Goal: Information Seeking & Learning: Learn about a topic

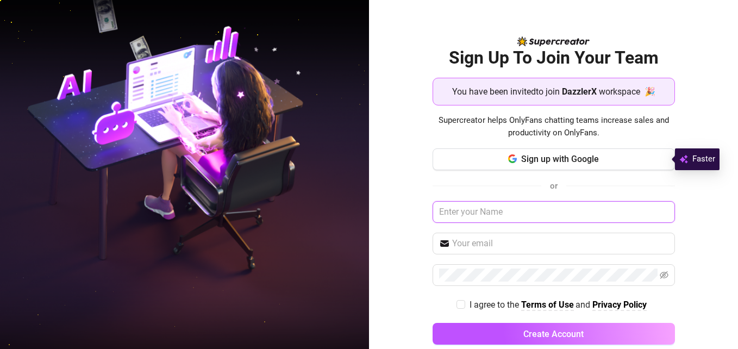
click at [531, 208] on input "text" at bounding box center [553, 212] width 242 height 22
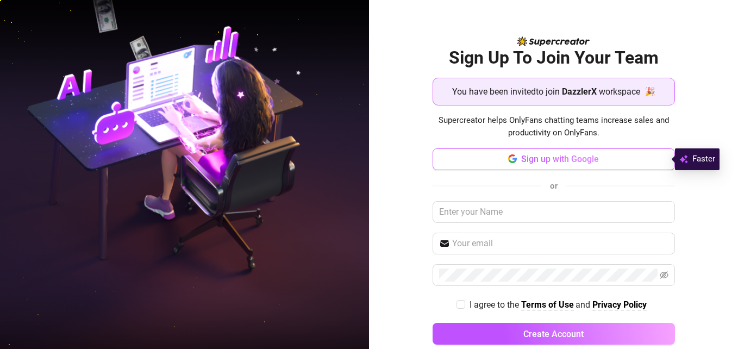
click at [542, 161] on span "Sign up with Google" at bounding box center [560, 159] width 78 height 10
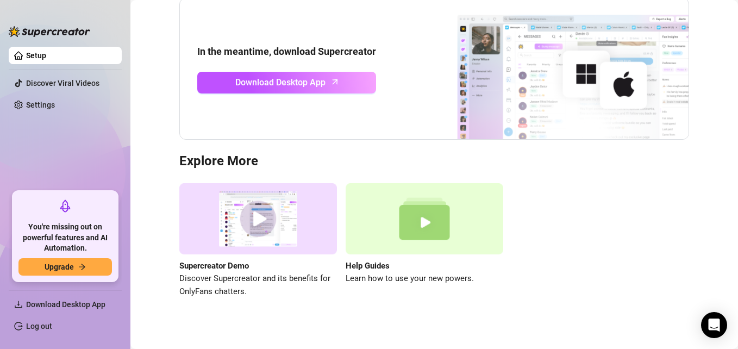
scroll to position [122, 0]
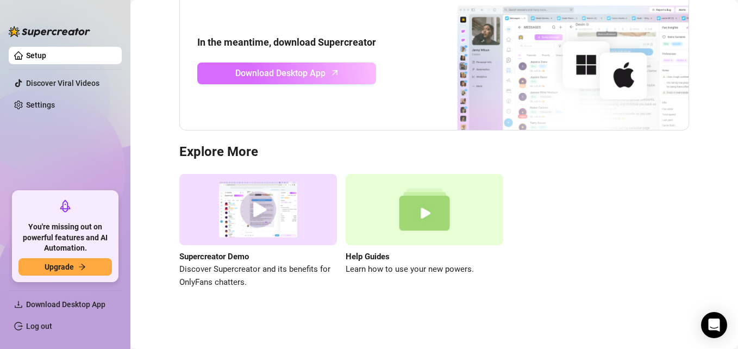
click at [280, 77] on span "Download Desktop App" at bounding box center [280, 73] width 90 height 14
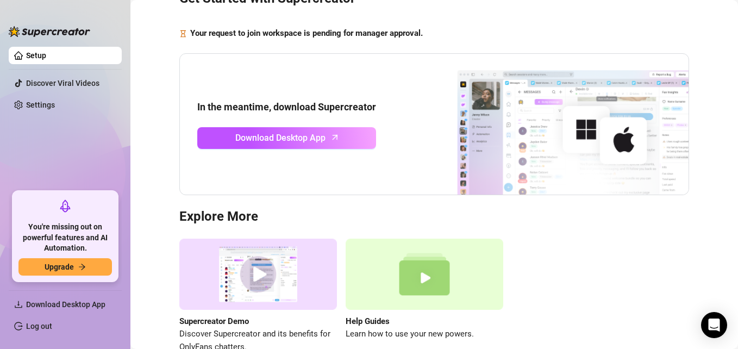
scroll to position [58, 0]
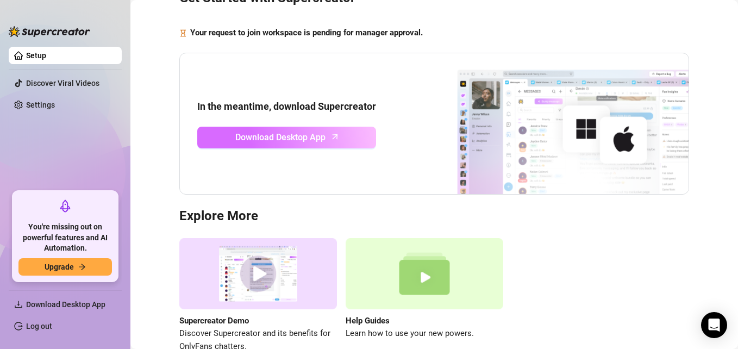
click at [289, 135] on span "Download Desktop App" at bounding box center [280, 137] width 90 height 14
click at [316, 140] on span "Download Desktop App" at bounding box center [280, 137] width 90 height 14
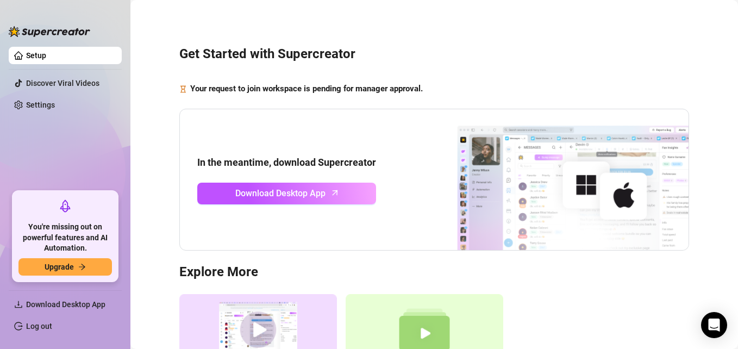
scroll to position [0, 0]
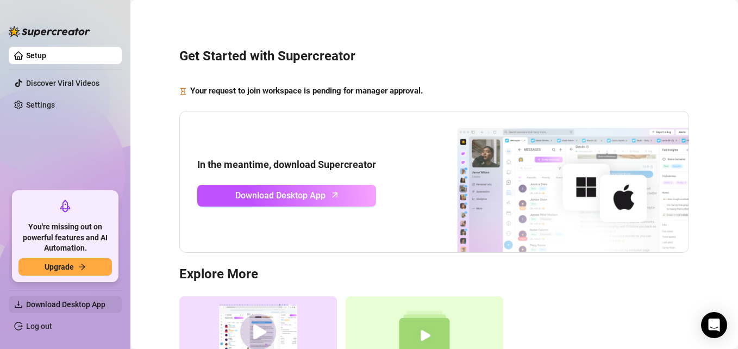
click at [74, 306] on span "Download Desktop App" at bounding box center [65, 304] width 79 height 9
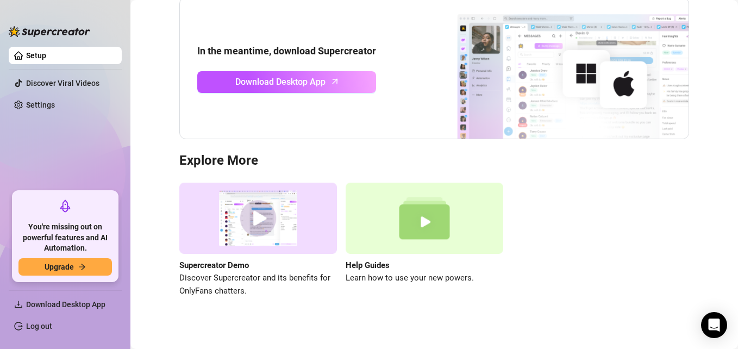
scroll to position [113, 0]
click at [268, 215] on img at bounding box center [258, 218] width 158 height 71
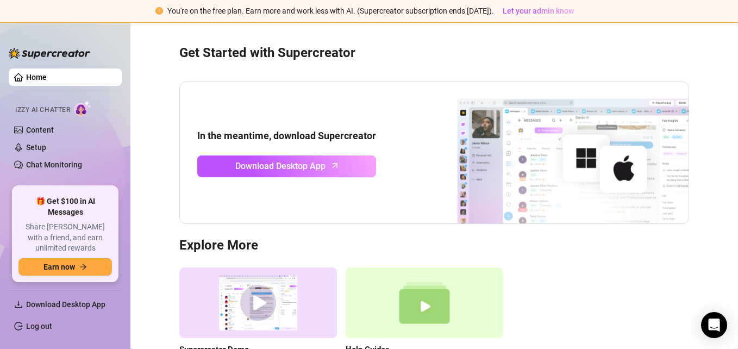
scroll to position [0, 0]
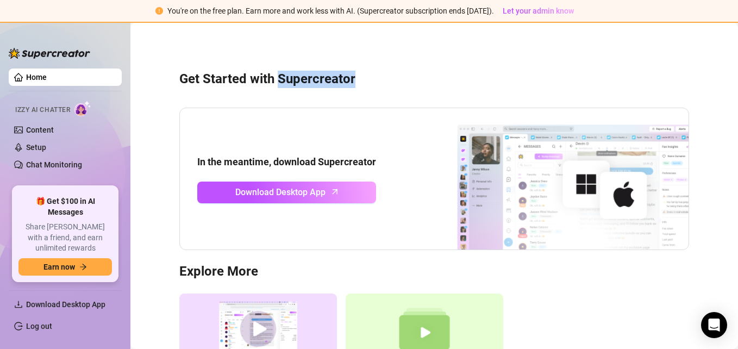
drag, startPoint x: 278, startPoint y: 79, endPoint x: 357, endPoint y: 85, distance: 78.9
click at [357, 85] on h3 "Get Started with Supercreator" at bounding box center [433, 79] width 509 height 17
copy h3 "Supercreator"
click at [353, 112] on div "In the meantime, download Supercreator Download Desktop App" at bounding box center [433, 179] width 509 height 142
click at [697, 114] on div "Get Started with Supercreator In the meantime, download Supercreator Download D…" at bounding box center [434, 232] width 586 height 405
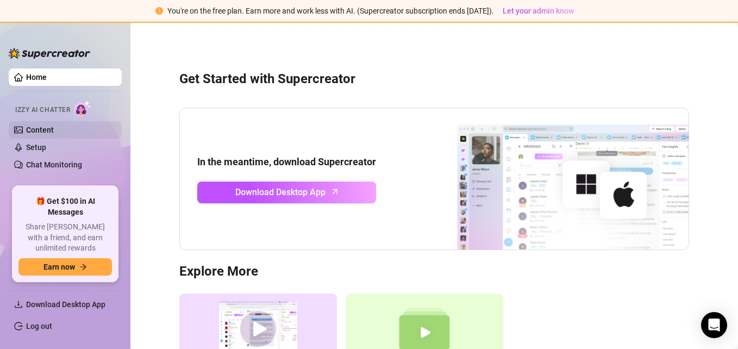
click at [54, 133] on link "Content" at bounding box center [40, 129] width 28 height 9
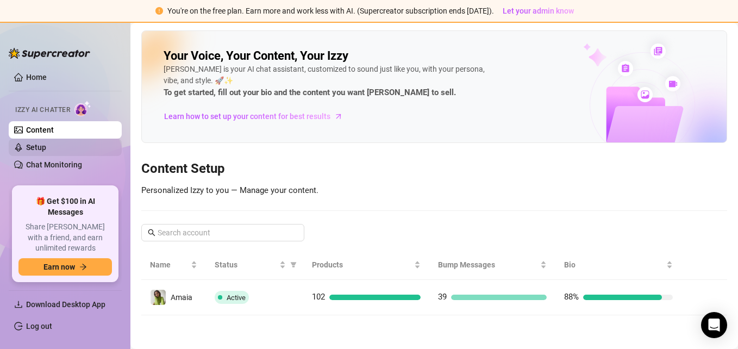
click at [46, 152] on link "Setup" at bounding box center [36, 147] width 20 height 9
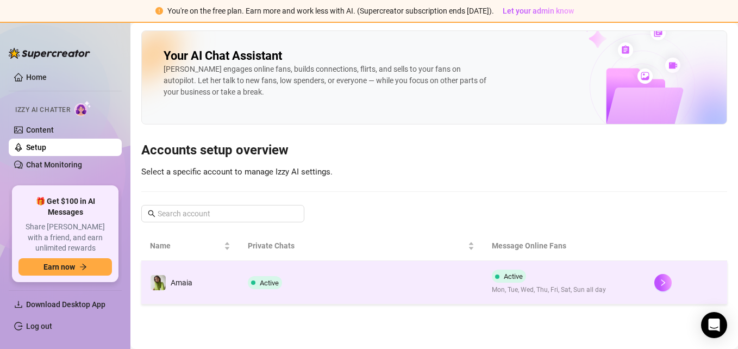
click at [480, 279] on td "Active" at bounding box center [361, 282] width 244 height 43
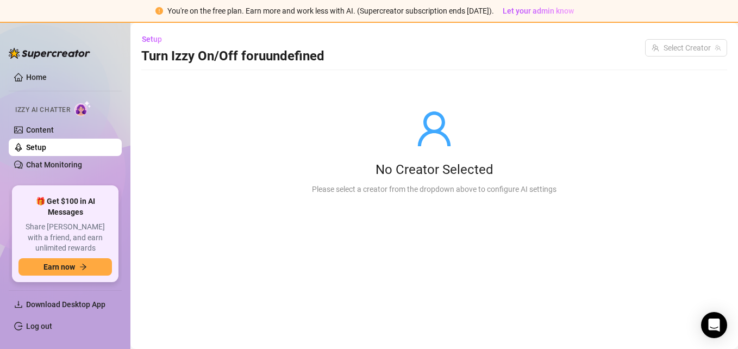
click at [46, 148] on link "Setup" at bounding box center [36, 147] width 20 height 9
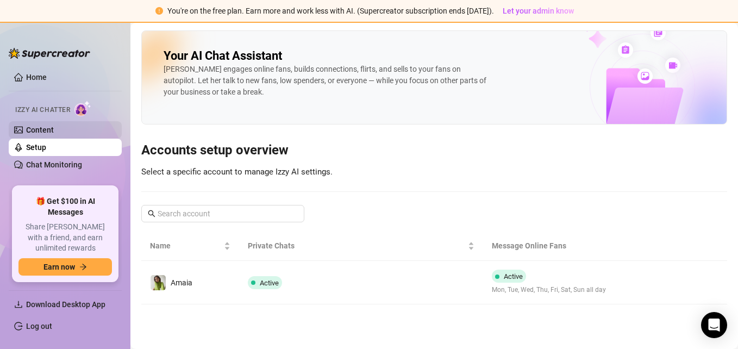
click at [54, 125] on link "Content" at bounding box center [40, 129] width 28 height 9
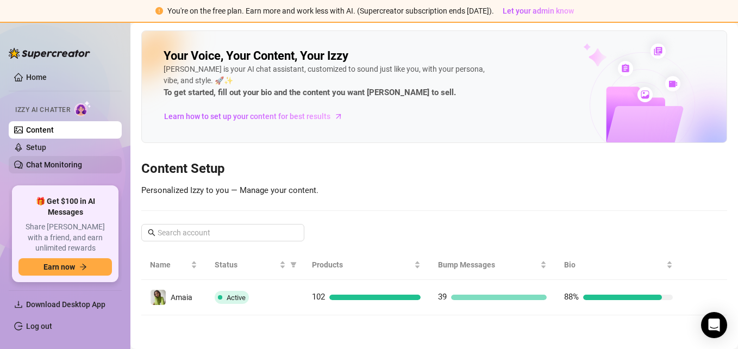
click at [53, 161] on link "Chat Monitoring" at bounding box center [54, 164] width 56 height 9
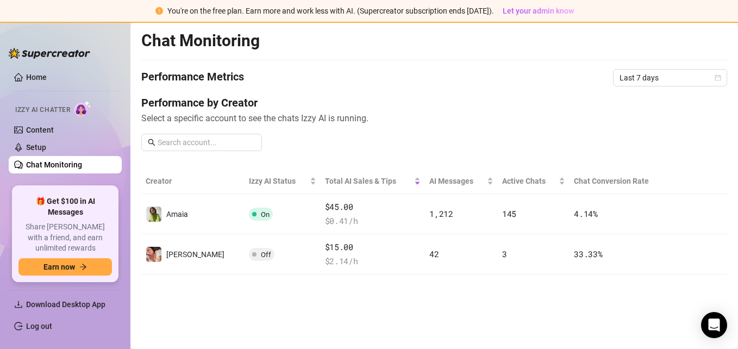
scroll to position [28, 0]
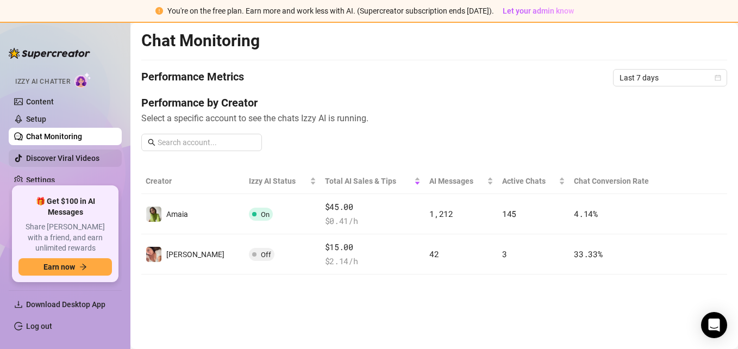
click at [78, 158] on link "Discover Viral Videos" at bounding box center [62, 158] width 73 height 9
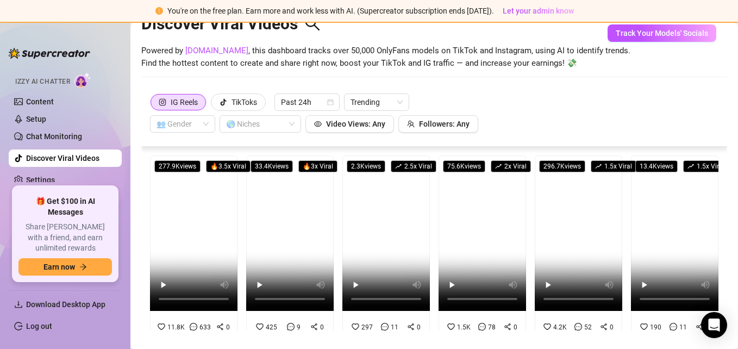
scroll to position [47, 0]
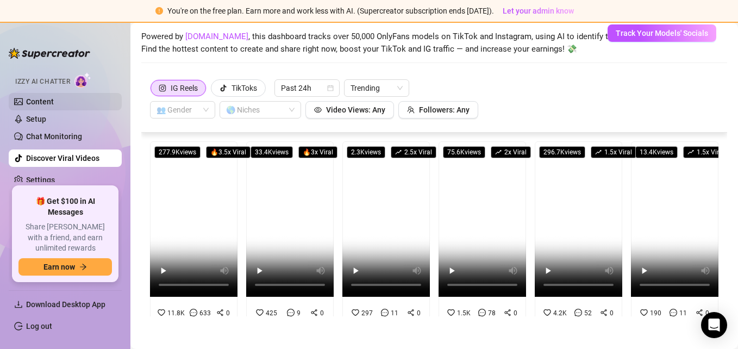
click at [54, 100] on link "Content" at bounding box center [40, 101] width 28 height 9
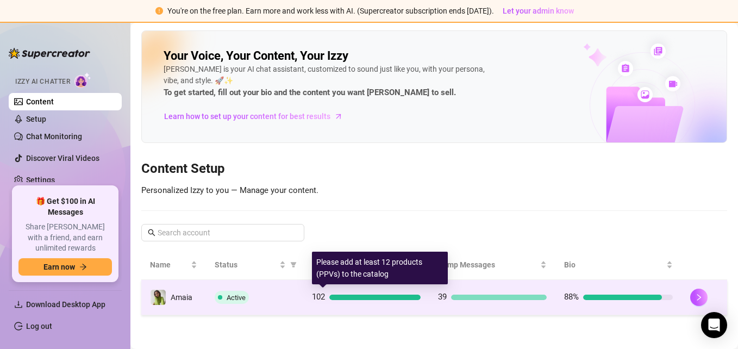
click at [364, 297] on div at bounding box center [374, 296] width 91 height 5
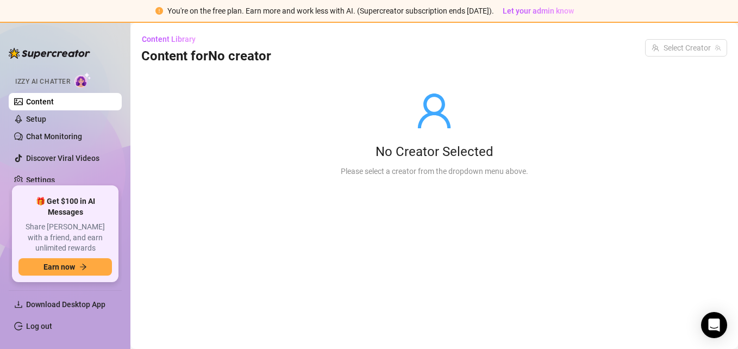
click at [49, 101] on link "Content" at bounding box center [40, 101] width 28 height 9
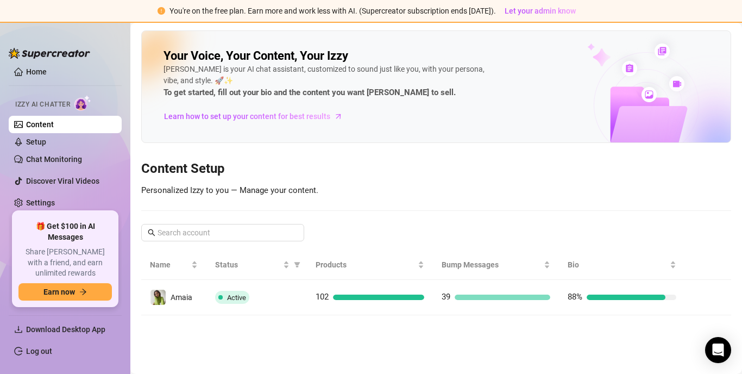
scroll to position [4, 0]
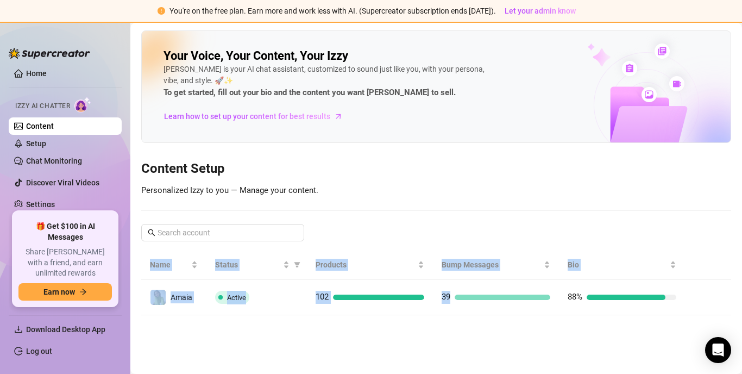
drag, startPoint x: 472, startPoint y: 305, endPoint x: 625, endPoint y: 93, distance: 261.5
click at [625, 93] on div "Your Voice, Your Content, Your Izzy Izzy is your AI chat assistant, customized …" at bounding box center [436, 172] width 590 height 285
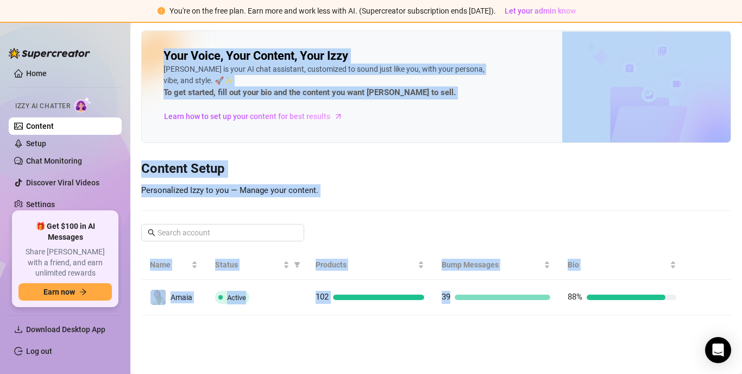
click at [415, 185] on div "Your Voice, Your Content, Your Izzy Izzy is your AI chat assistant, customized …" at bounding box center [436, 172] width 590 height 285
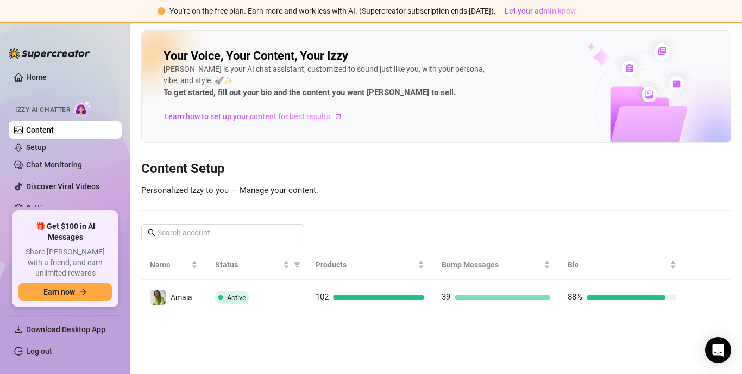
scroll to position [3, 0]
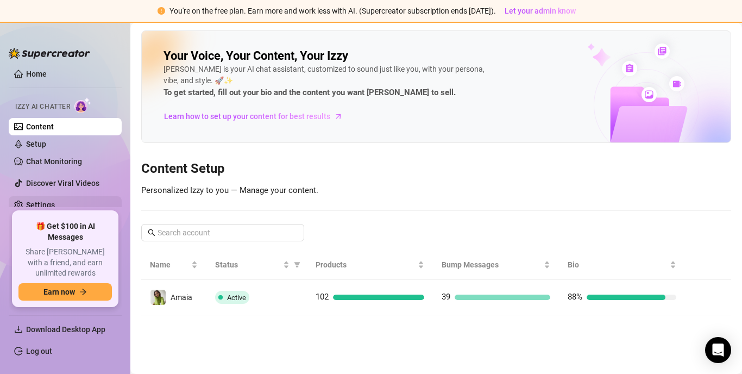
click at [55, 202] on link "Settings" at bounding box center [40, 204] width 29 height 9
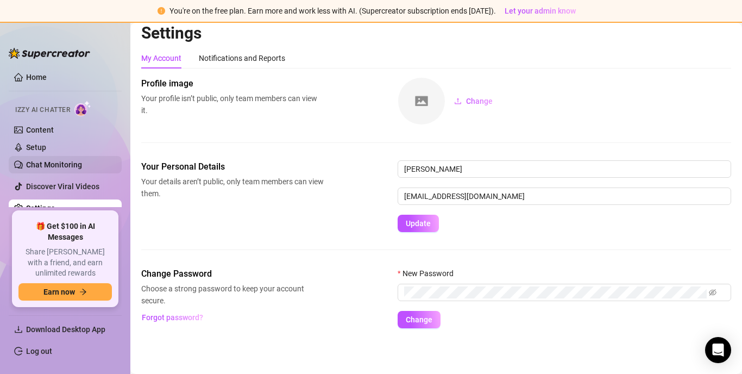
click at [77, 164] on link "Chat Monitoring" at bounding box center [54, 164] width 56 height 9
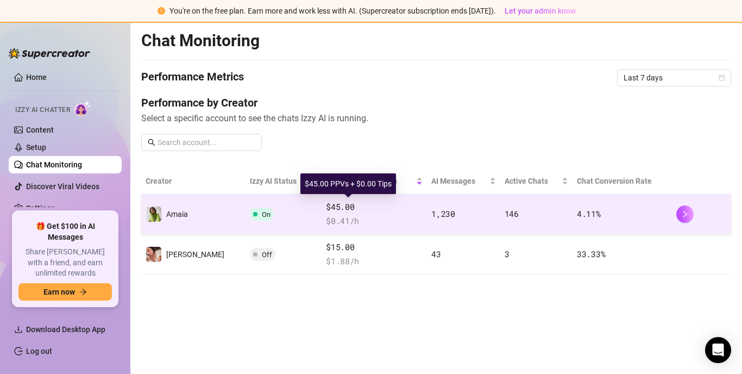
click at [343, 211] on span "$45.00" at bounding box center [374, 206] width 97 height 13
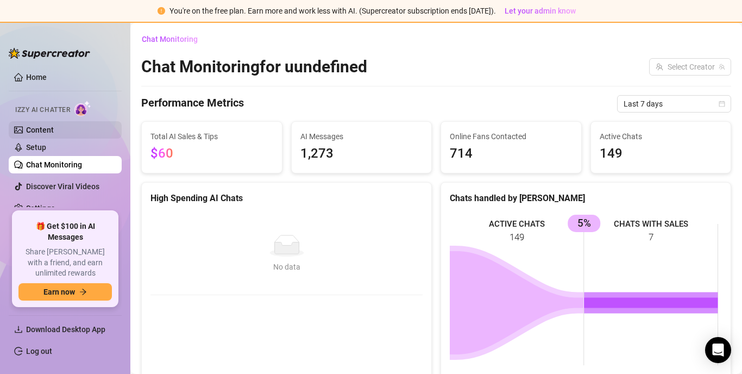
click at [54, 128] on link "Content" at bounding box center [40, 129] width 28 height 9
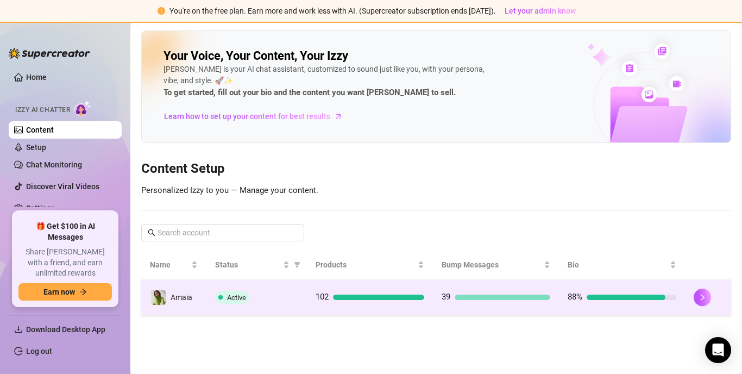
click at [249, 298] on span "Active" at bounding box center [232, 297] width 34 height 13
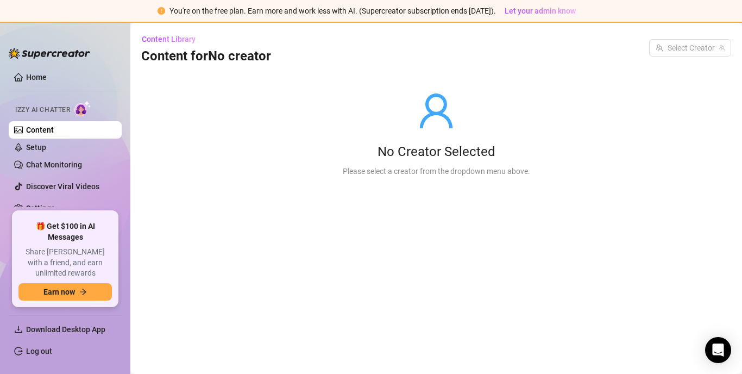
click at [54, 129] on link "Content" at bounding box center [40, 129] width 28 height 9
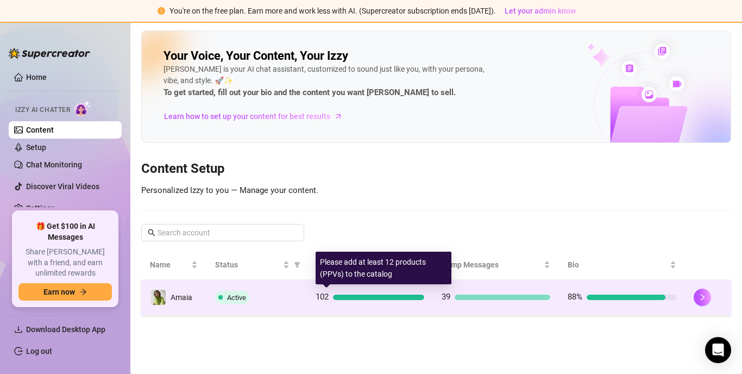
click at [399, 294] on div at bounding box center [378, 296] width 91 height 5
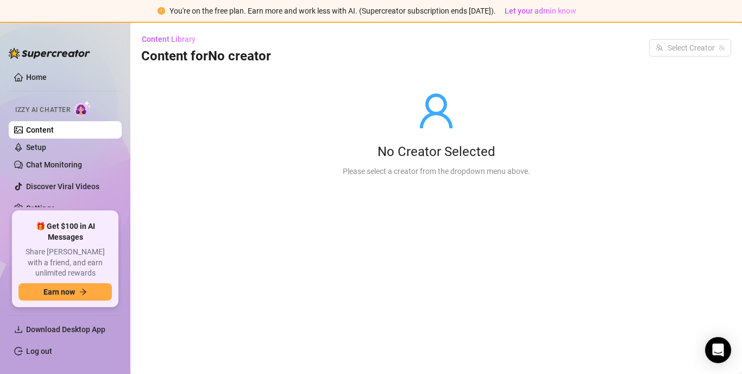
click at [54, 132] on link "Content" at bounding box center [40, 129] width 28 height 9
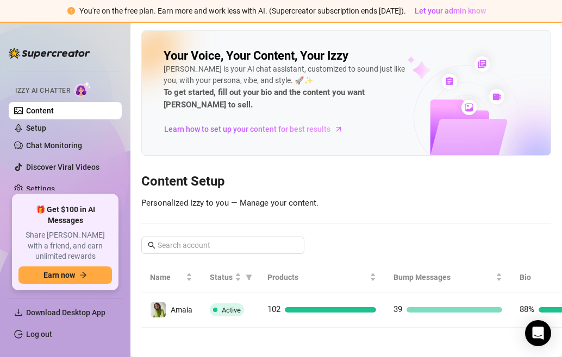
scroll to position [20, 0]
click at [55, 187] on link "Settings" at bounding box center [40, 188] width 29 height 9
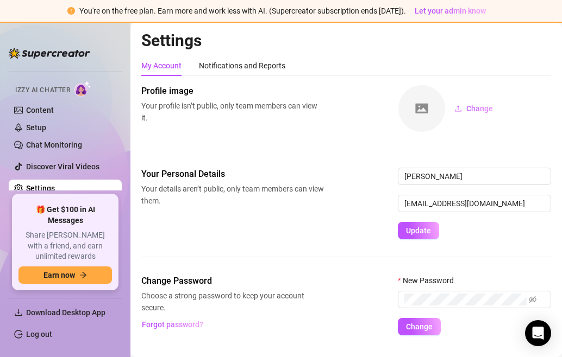
scroll to position [24, 0]
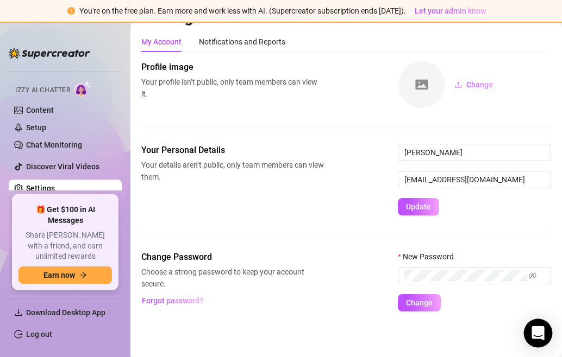
click at [537, 332] on icon "Open Intercom Messenger" at bounding box center [537, 333] width 12 height 14
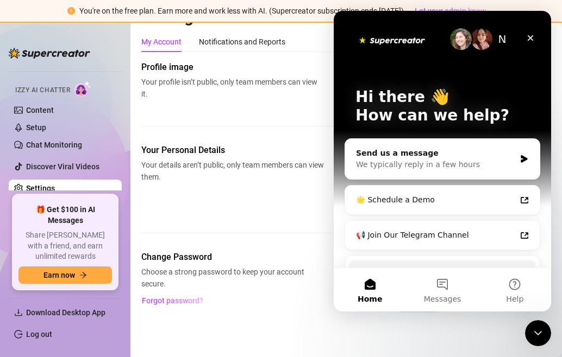
scroll to position [0, 0]
click at [298, 204] on div "Your Personal Details Your details aren’t public, only team members can view th…" at bounding box center [346, 180] width 410 height 72
click at [446, 289] on button "Messages" at bounding box center [442, 289] width 72 height 43
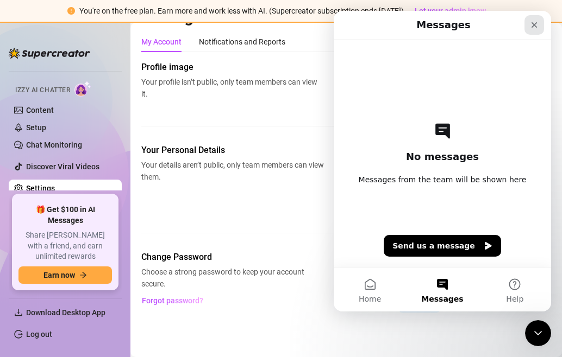
click at [531, 22] on icon "Close" at bounding box center [534, 25] width 9 height 9
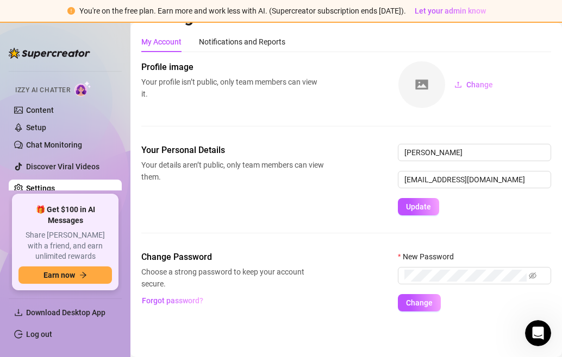
click at [524, 15] on div "You're on the free plan. Earn more and work less with AI. (Supercreator subscri…" at bounding box center [281, 11] width 562 height 23
click at [476, 10] on span "Let your admin know" at bounding box center [449, 11] width 71 height 9
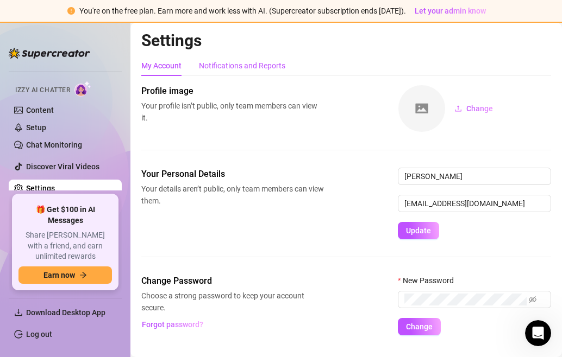
click at [222, 70] on div "Notifications and Reports" at bounding box center [242, 66] width 86 height 12
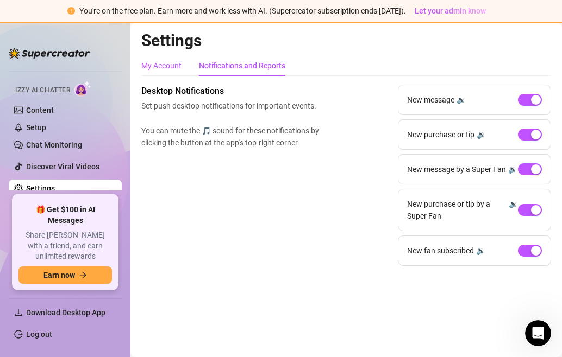
click at [152, 71] on div "My Account" at bounding box center [161, 66] width 40 height 12
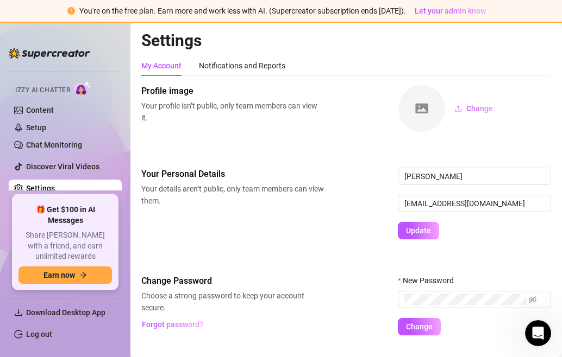
click at [79, 92] on img at bounding box center [82, 89] width 17 height 16
click at [22, 90] on span "Izzy AI Chatter" at bounding box center [42, 90] width 55 height 10
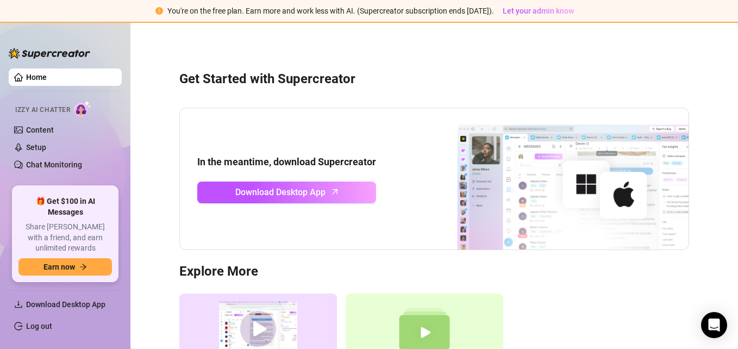
click at [47, 73] on link "Home" at bounding box center [36, 77] width 21 height 9
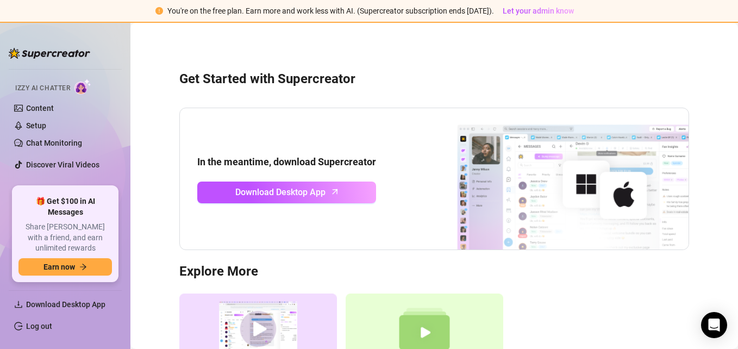
scroll to position [28, 0]
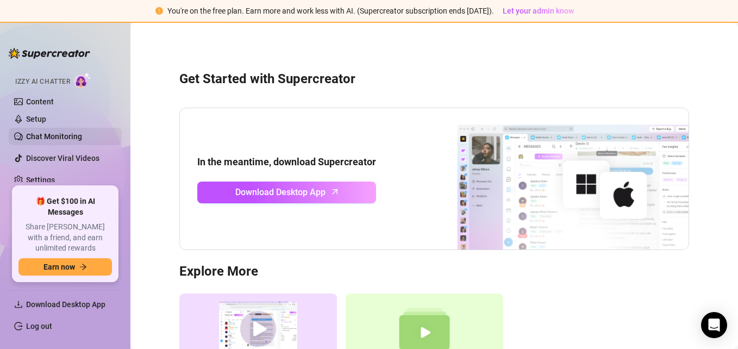
click at [26, 135] on link "Chat Monitoring" at bounding box center [54, 136] width 56 height 9
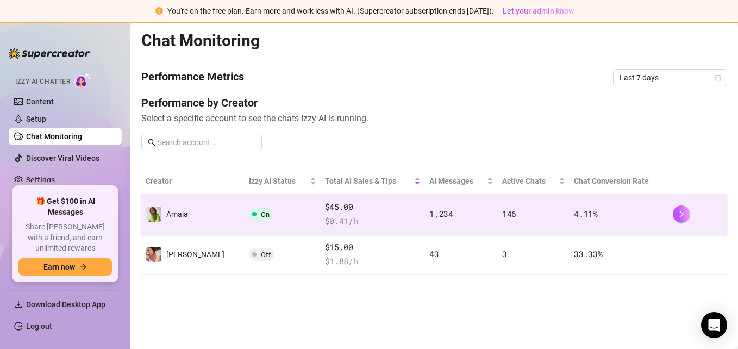
click at [553, 209] on td "146" at bounding box center [534, 214] width 72 height 40
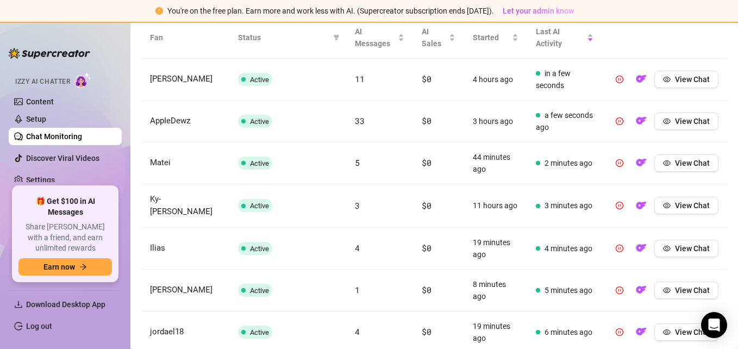
scroll to position [413, 0]
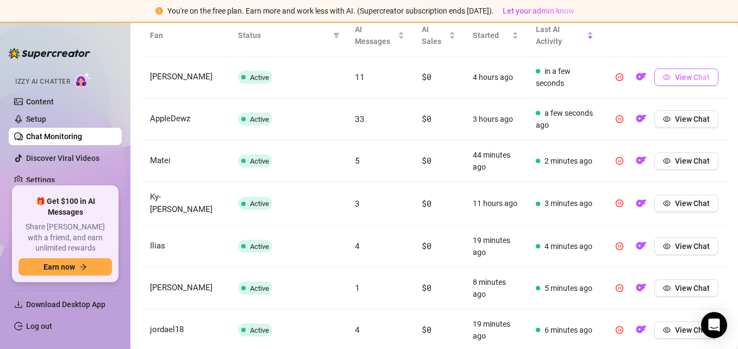
click at [693, 76] on span "View Chat" at bounding box center [692, 77] width 35 height 9
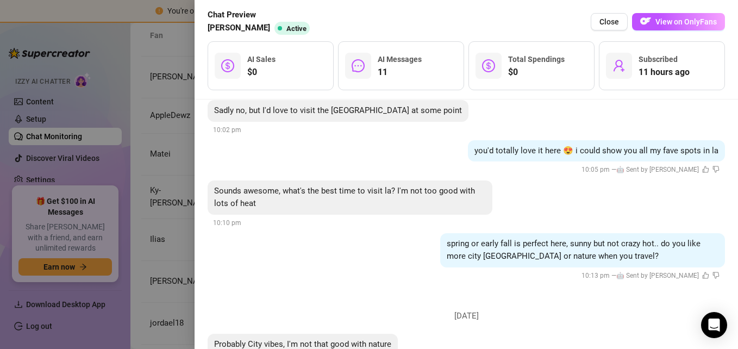
scroll to position [0, 0]
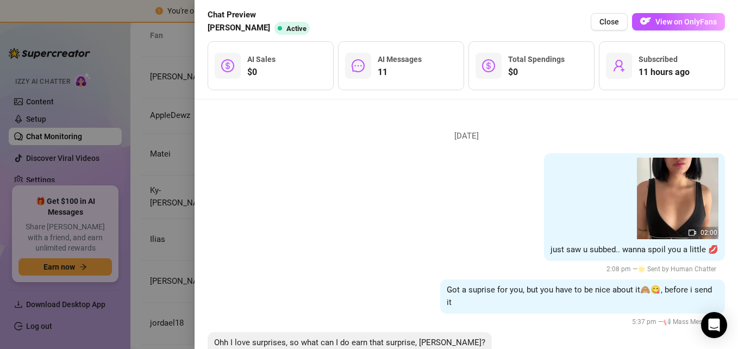
click at [129, 216] on div at bounding box center [369, 174] width 738 height 349
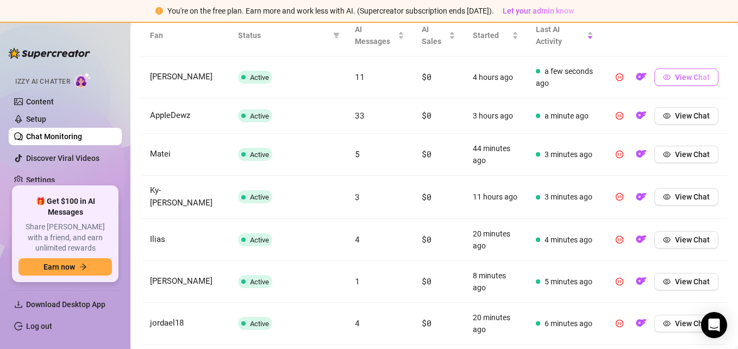
click at [690, 75] on span "View Chat" at bounding box center [692, 77] width 35 height 9
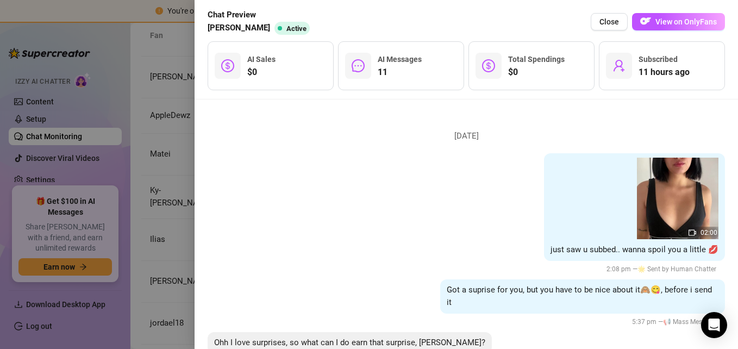
click at [110, 169] on div at bounding box center [369, 174] width 738 height 349
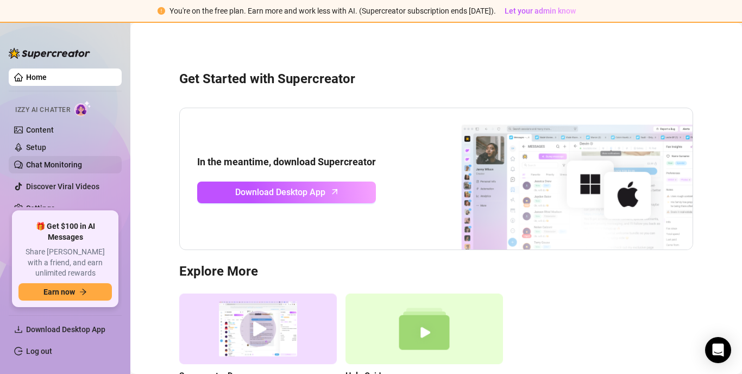
click at [65, 163] on link "Chat Monitoring" at bounding box center [54, 164] width 56 height 9
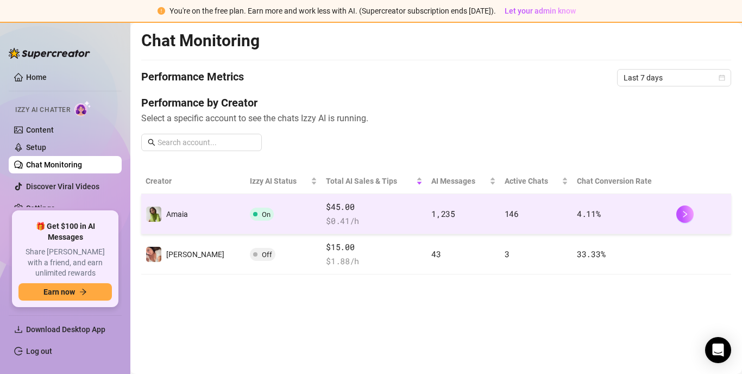
click at [373, 213] on div "$45.00 $ 0.41 /h" at bounding box center [374, 213] width 97 height 27
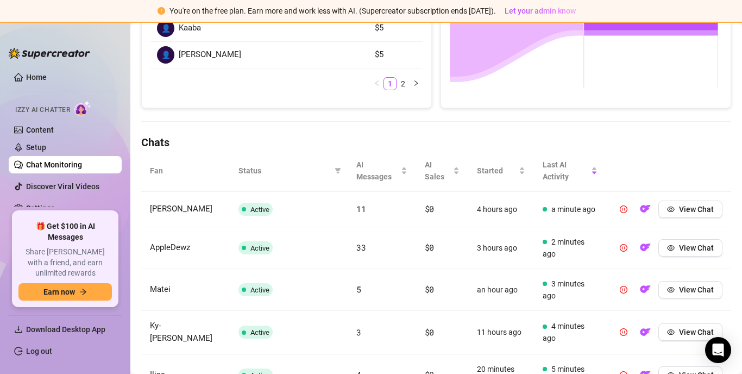
scroll to position [276, 0]
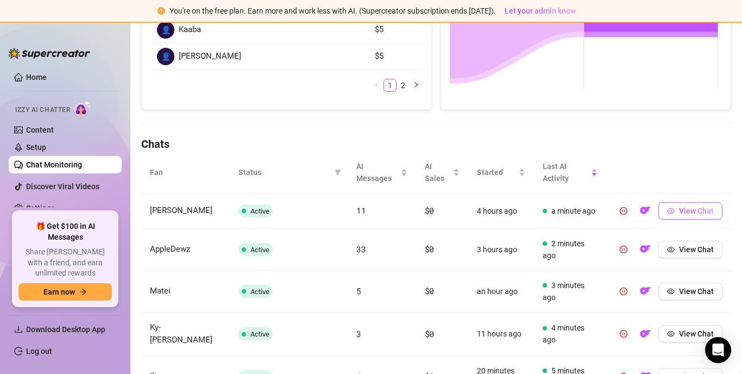
click at [561, 211] on span "View Chat" at bounding box center [696, 210] width 35 height 9
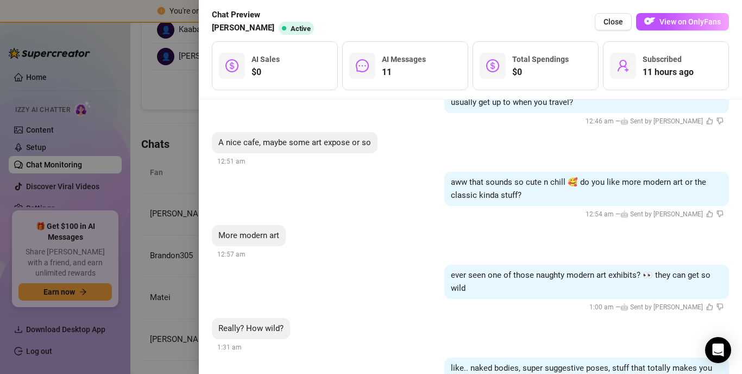
scroll to position [1019, 0]
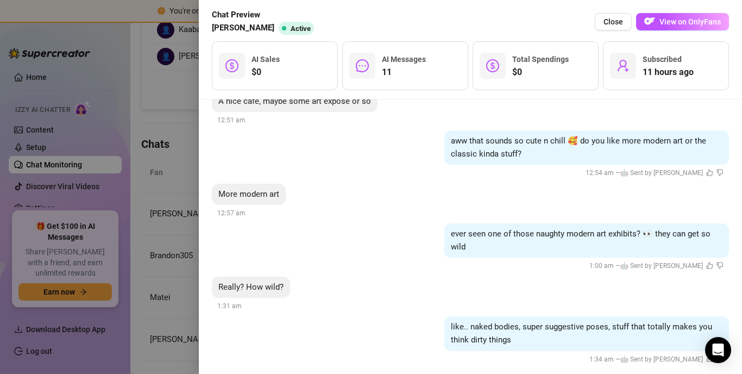
click at [190, 145] on div at bounding box center [371, 187] width 742 height 374
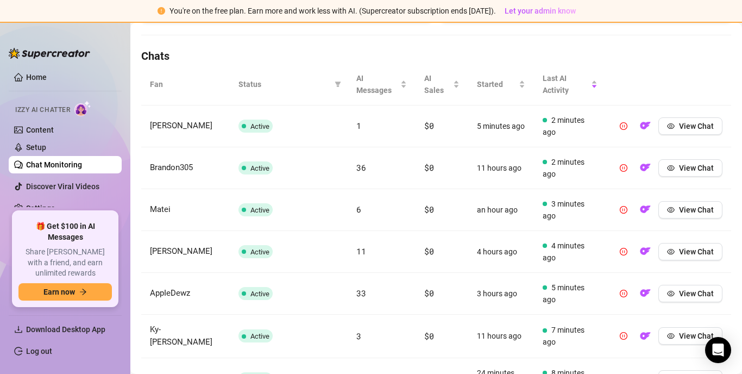
scroll to position [370, 0]
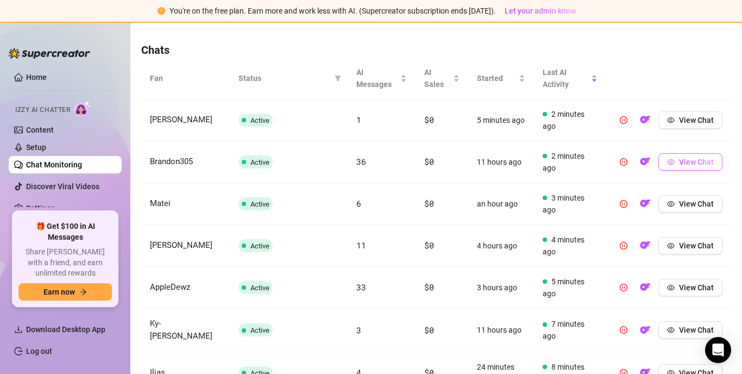
click at [561, 160] on span "View Chat" at bounding box center [696, 162] width 35 height 9
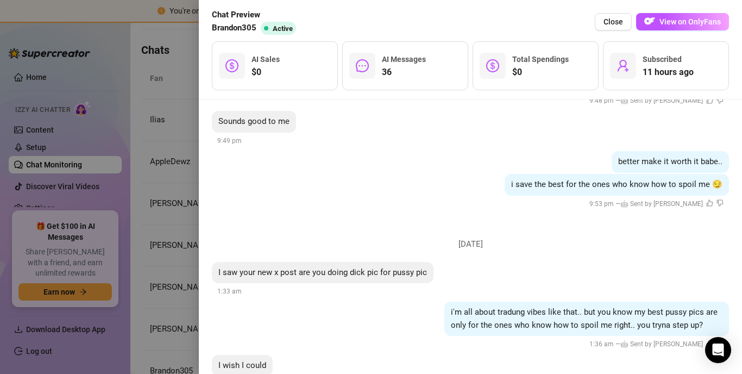
scroll to position [3287, 0]
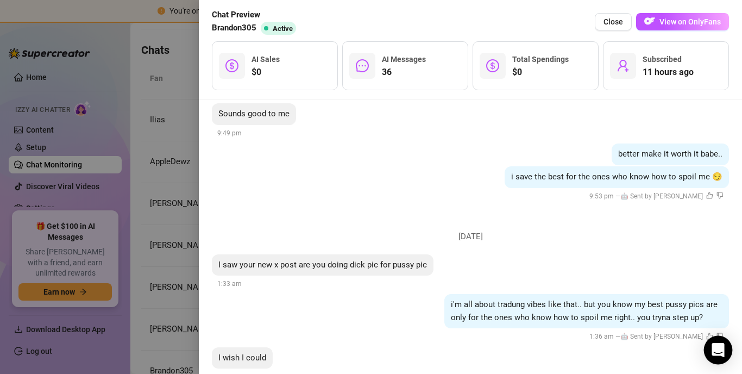
click at [561, 353] on icon "Open Intercom Messenger" at bounding box center [718, 350] width 14 height 14
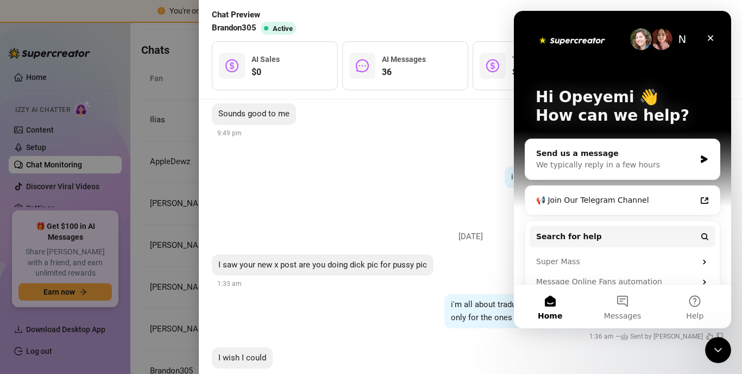
scroll to position [0, 0]
click at [419, 294] on div "i'm all about tradung vibes like that.. but you know my best pussy pics are onl…" at bounding box center [470, 318] width 517 height 49
click at [561, 305] on button "Messages" at bounding box center [622, 306] width 72 height 43
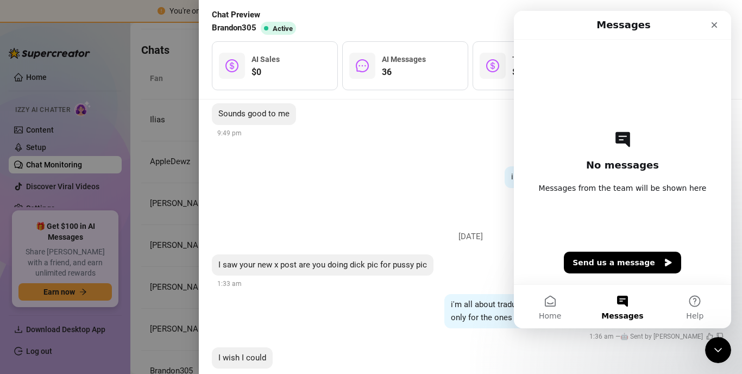
click at [421, 312] on li "Sunday, September 21 I saw your new x post are you doing dick pic for pussy pic…" at bounding box center [470, 303] width 517 height 180
click at [254, 213] on li "Sunday, September 21 I saw your new x post are you doing dick pic for pussy pic…" at bounding box center [470, 303] width 517 height 180
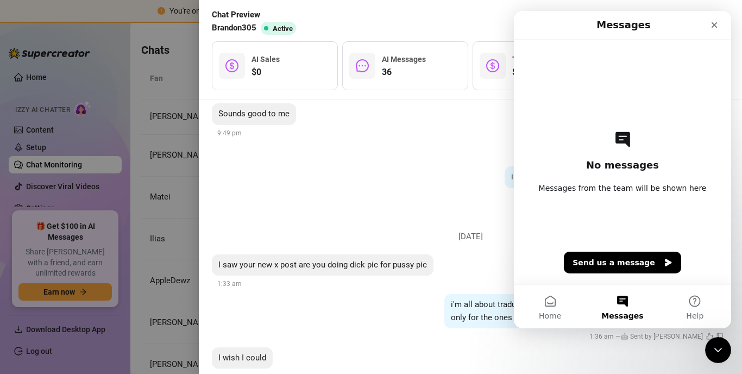
click at [445, 143] on div "better make it worth it babe.." at bounding box center [470, 154] width 517 height 22
click at [561, 22] on icon "Close" at bounding box center [714, 25] width 9 height 9
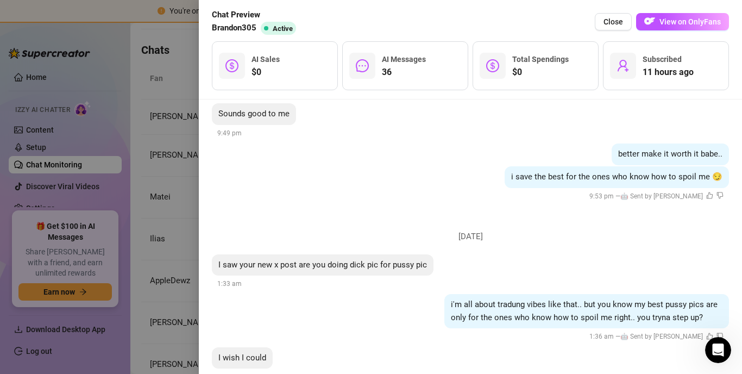
click at [406, 60] on span "AI Messages" at bounding box center [404, 59] width 44 height 9
click at [175, 129] on div at bounding box center [371, 187] width 742 height 374
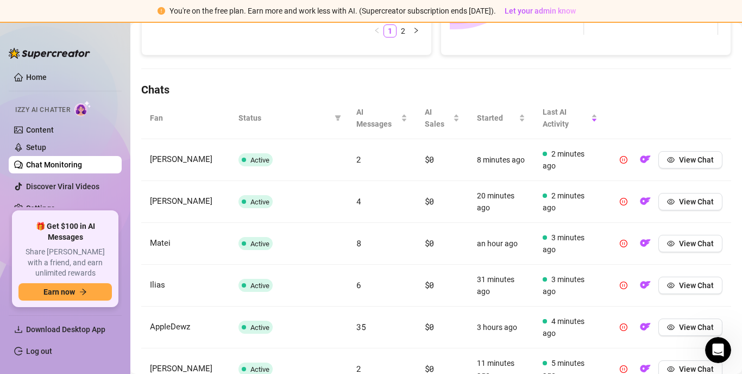
scroll to position [335, 0]
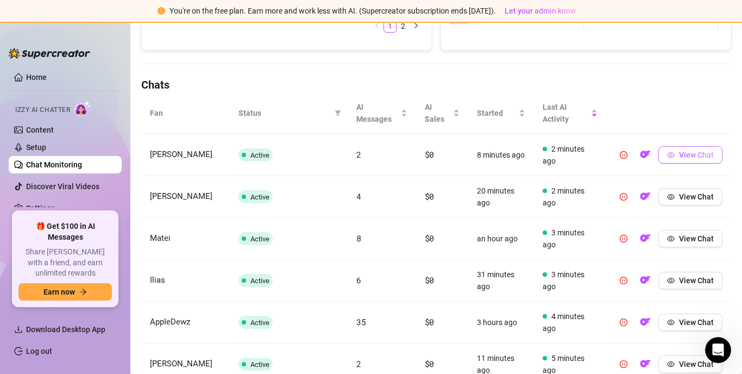
click at [561, 154] on span "View Chat" at bounding box center [696, 154] width 35 height 9
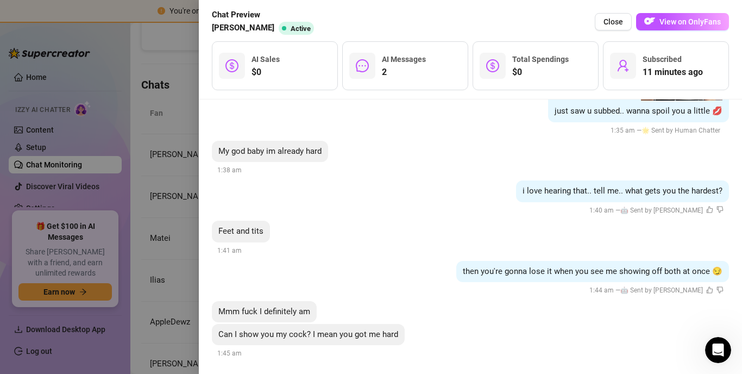
scroll to position [148, 0]
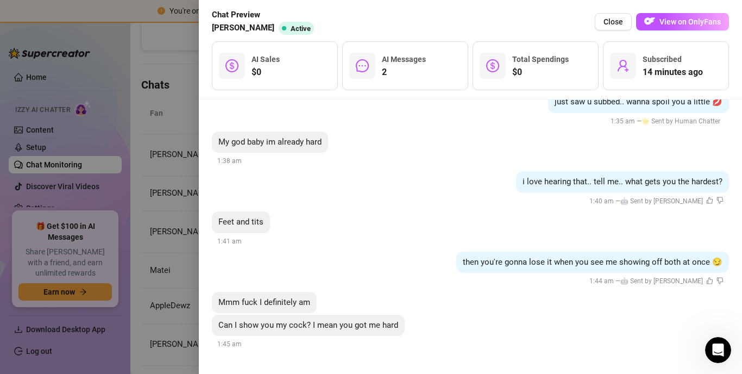
click at [364, 68] on icon "message" at bounding box center [362, 65] width 13 height 13
click at [362, 67] on icon "message" at bounding box center [362, 65] width 13 height 13
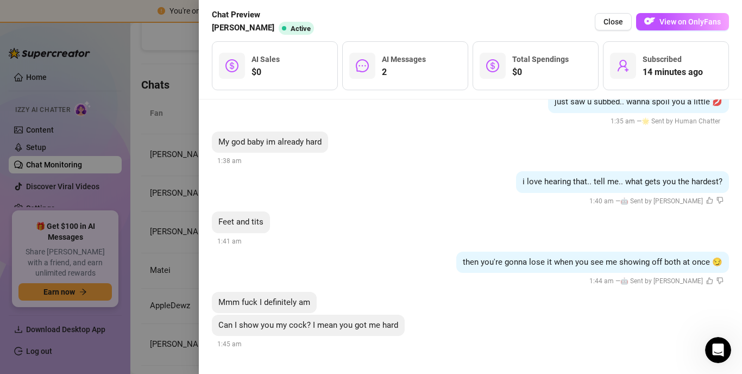
drag, startPoint x: 362, startPoint y: 67, endPoint x: 405, endPoint y: 123, distance: 70.5
click at [405, 123] on div "02:00 just saw u subbed.. wanna spoil you a little 💋 1:35 am — 🌟 Sent by Human …" at bounding box center [470, 66] width 517 height 122
click at [561, 347] on icon "Open Intercom Messenger" at bounding box center [717, 348] width 18 height 18
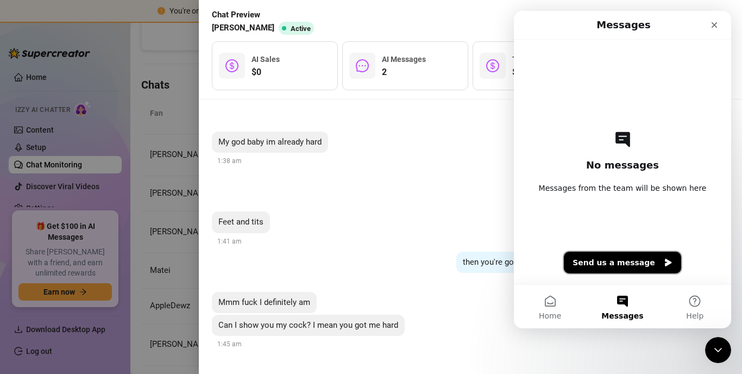
click at [561, 261] on button "Send us a message" at bounding box center [622, 262] width 117 height 22
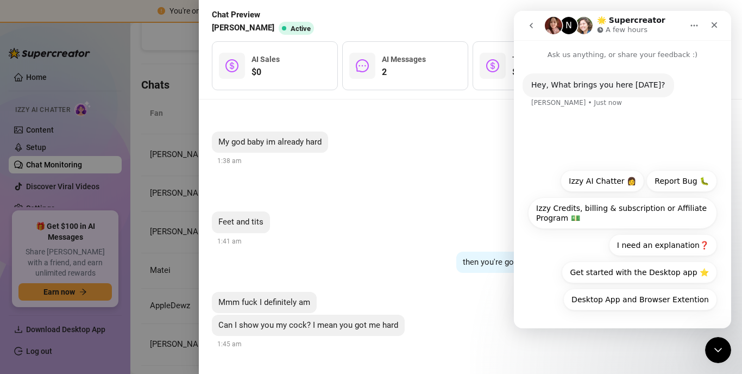
click at [482, 188] on div "i love hearing that.. tell me.. what gets you the hardest? 1:40 am — 🤖 Sent by …" at bounding box center [470, 189] width 517 height 36
click at [561, 27] on icon "Close" at bounding box center [714, 25] width 9 height 9
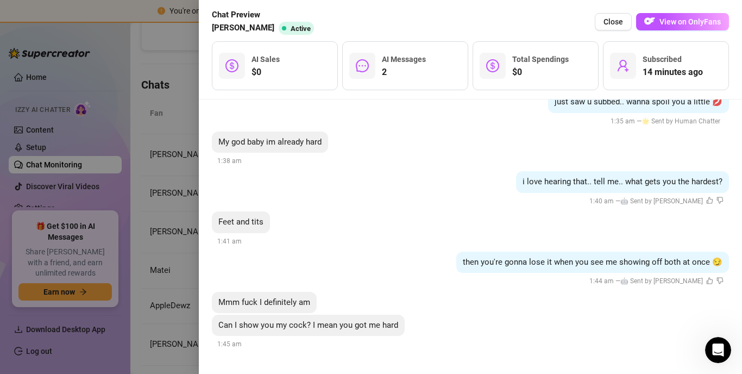
click at [161, 205] on div at bounding box center [371, 187] width 742 height 374
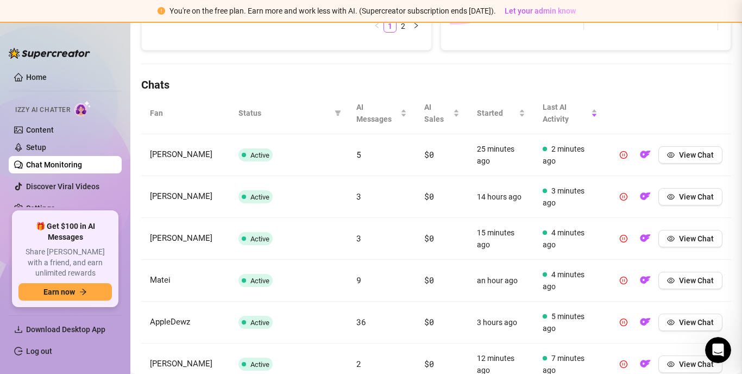
scroll to position [0, 0]
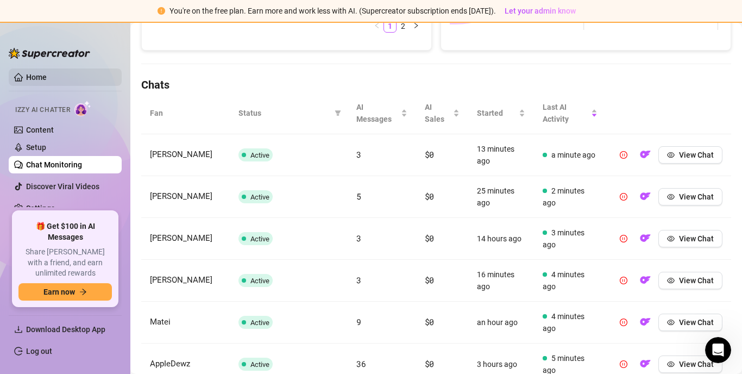
click at [33, 73] on link "Home" at bounding box center [36, 77] width 21 height 9
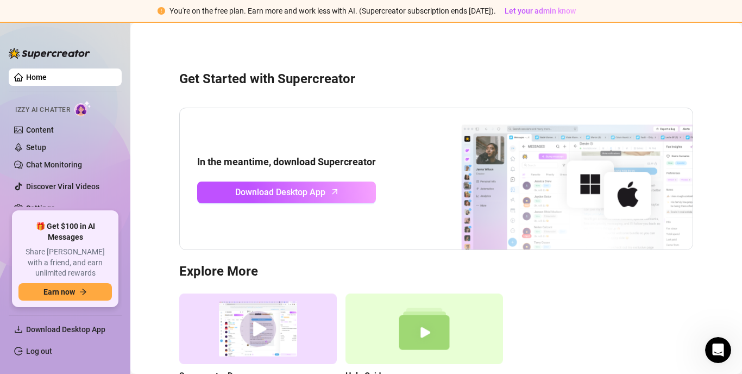
click at [75, 109] on div "Izzy AI Chatter" at bounding box center [64, 108] width 98 height 16
click at [53, 165] on link "Chat Monitoring" at bounding box center [54, 164] width 56 height 9
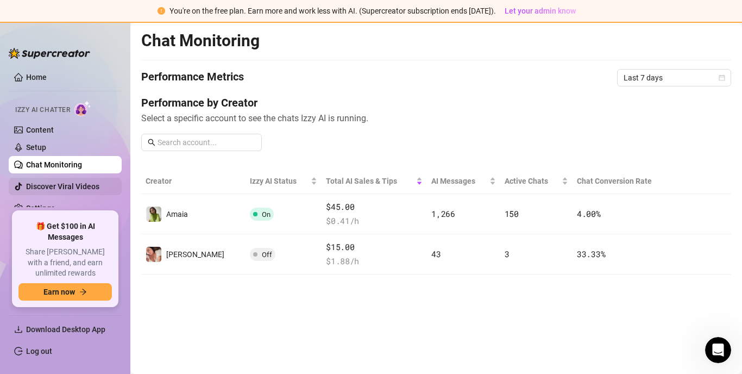
click at [111, 179] on ul "Home Izzy AI Chatter Content Setup Chat Monitoring Discover Viral Videos Settin…" at bounding box center [65, 135] width 113 height 143
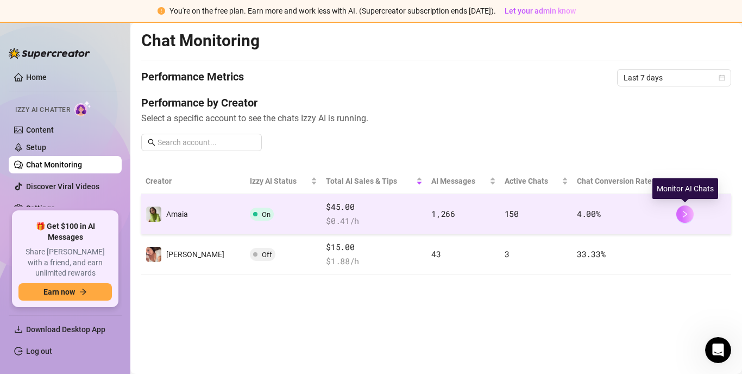
click at [561, 215] on icon "right" at bounding box center [685, 214] width 8 height 8
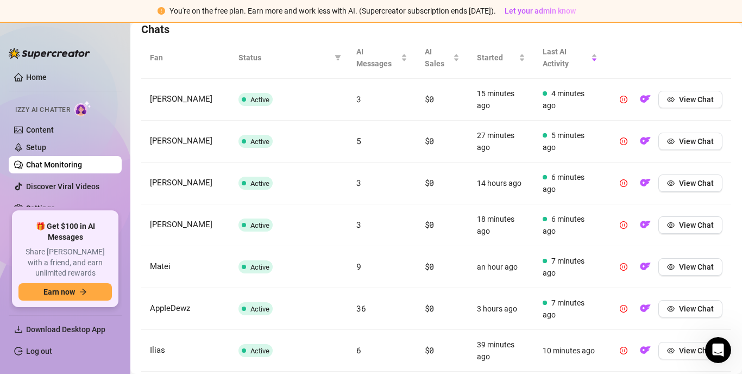
scroll to position [385, 0]
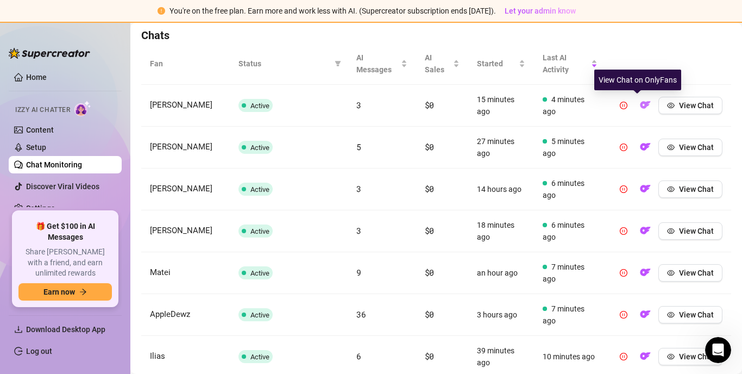
click at [561, 106] on button "button" at bounding box center [645, 105] width 17 height 17
click at [561, 106] on img "button" at bounding box center [645, 104] width 11 height 11
click at [561, 103] on img "button" at bounding box center [645, 104] width 11 height 11
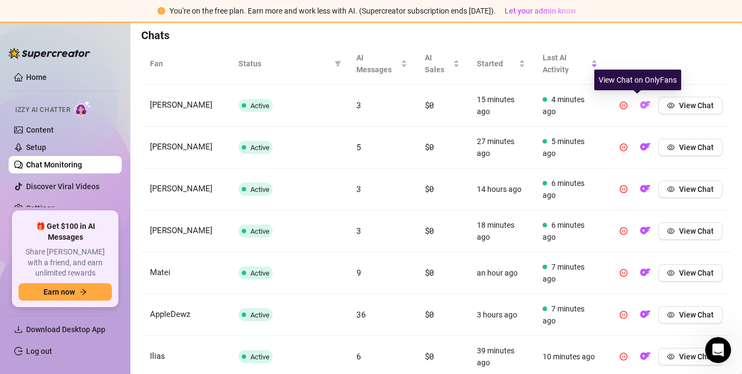
click at [561, 103] on img "button" at bounding box center [645, 104] width 11 height 11
click at [561, 103] on span "4 minutes ago" at bounding box center [570, 105] width 55 height 24
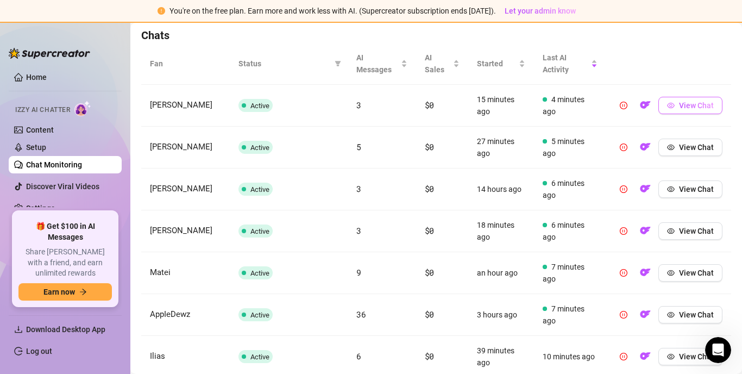
click at [561, 104] on icon "eye" at bounding box center [671, 106] width 8 height 8
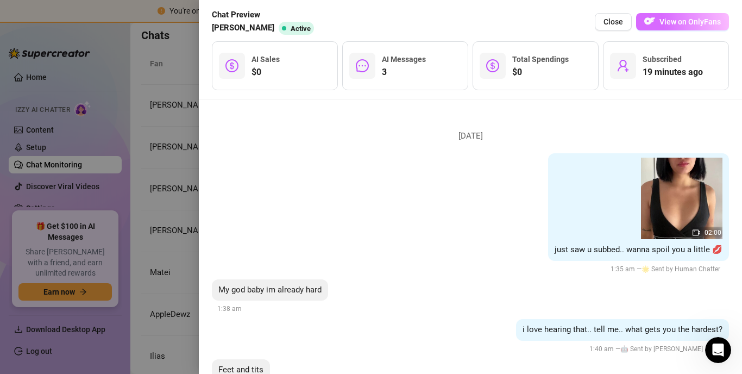
click at [561, 17] on span "View on OnlyFans" at bounding box center [689, 21] width 61 height 9
click at [561, 26] on span "View on OnlyFans" at bounding box center [689, 21] width 61 height 9
click at [561, 24] on span "View on OnlyFans" at bounding box center [689, 21] width 61 height 9
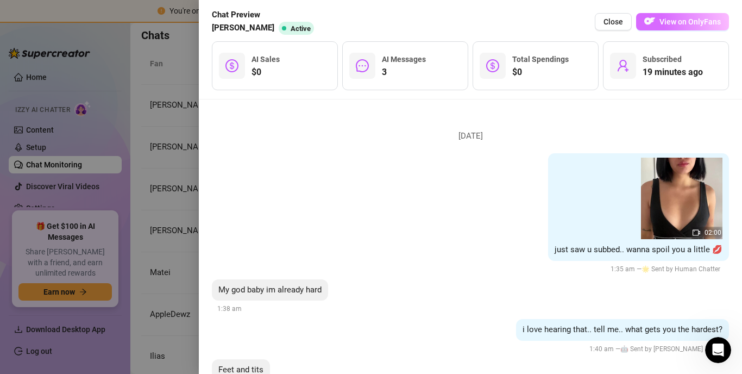
click at [561, 24] on span "View on OnlyFans" at bounding box center [689, 21] width 61 height 9
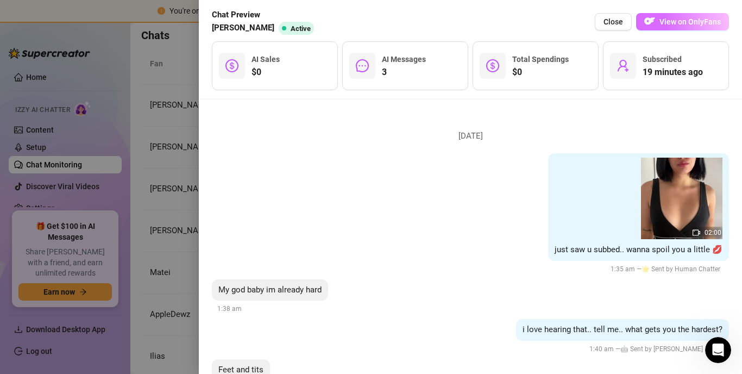
click at [561, 24] on span "View on OnlyFans" at bounding box center [689, 21] width 61 height 9
click at [561, 17] on span "View on OnlyFans" at bounding box center [689, 21] width 61 height 9
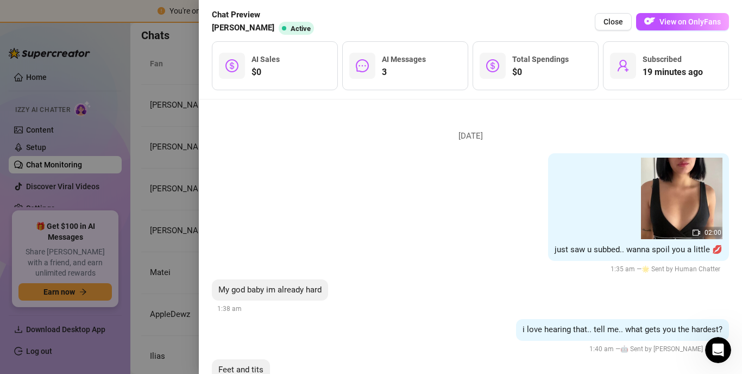
drag, startPoint x: 668, startPoint y: 17, endPoint x: 531, endPoint y: 124, distance: 173.7
click at [531, 124] on li "Sunday, September 21 02:00 just saw u subbed.. wanna spoil you a little 💋 1:35 …" at bounding box center [470, 310] width 517 height 396
click at [561, 24] on button "View on OnlyFans" at bounding box center [682, 21] width 93 height 17
click at [561, 17] on span "View on OnlyFans" at bounding box center [689, 21] width 61 height 9
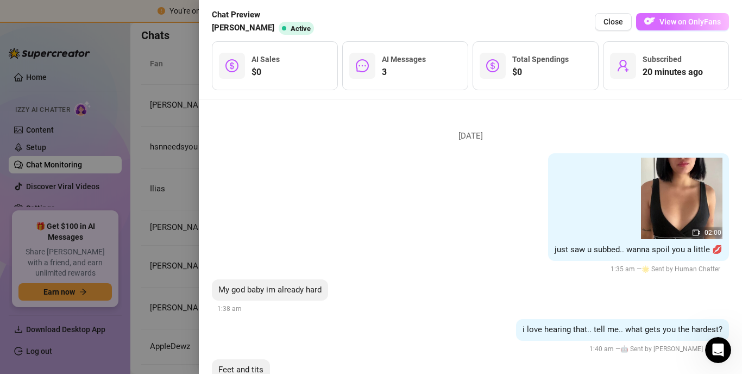
click at [561, 18] on span "View on OnlyFans" at bounding box center [689, 21] width 61 height 9
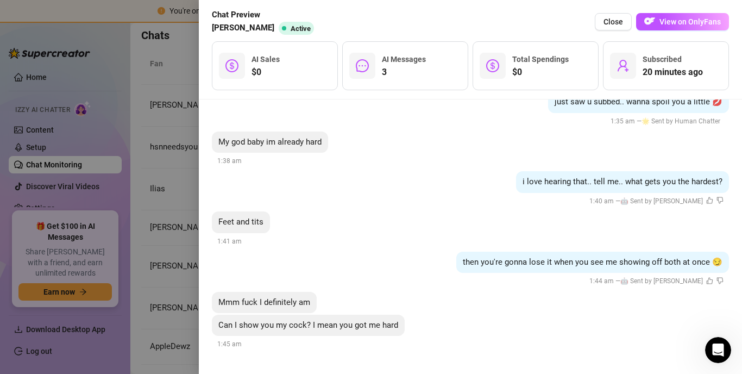
scroll to position [0, 0]
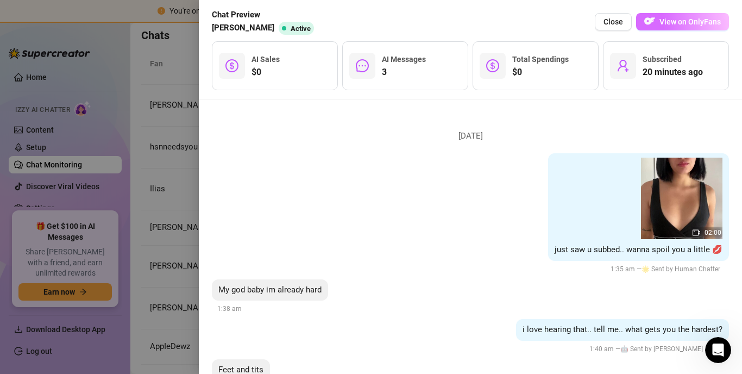
click at [561, 20] on span "View on OnlyFans" at bounding box center [689, 21] width 61 height 9
click at [282, 27] on span at bounding box center [284, 28] width 4 height 4
click at [176, 78] on div at bounding box center [371, 187] width 742 height 374
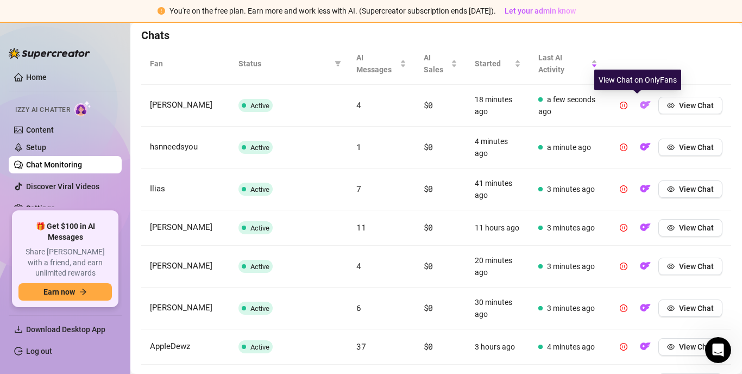
click at [561, 108] on img "button" at bounding box center [645, 104] width 11 height 11
click at [561, 103] on img "button" at bounding box center [645, 104] width 11 height 11
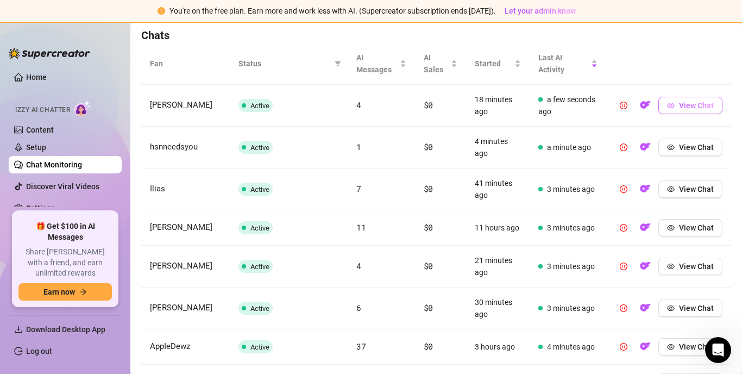
click at [561, 110] on span "View Chat" at bounding box center [696, 105] width 35 height 9
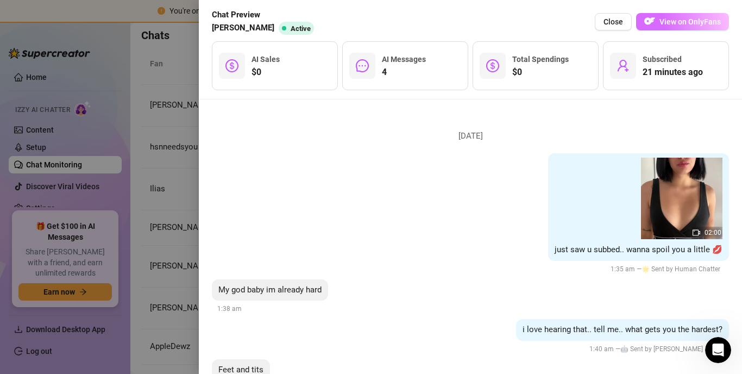
click at [561, 27] on button "View on OnlyFans" at bounding box center [682, 21] width 93 height 17
click at [561, 18] on span "View on OnlyFans" at bounding box center [689, 21] width 61 height 9
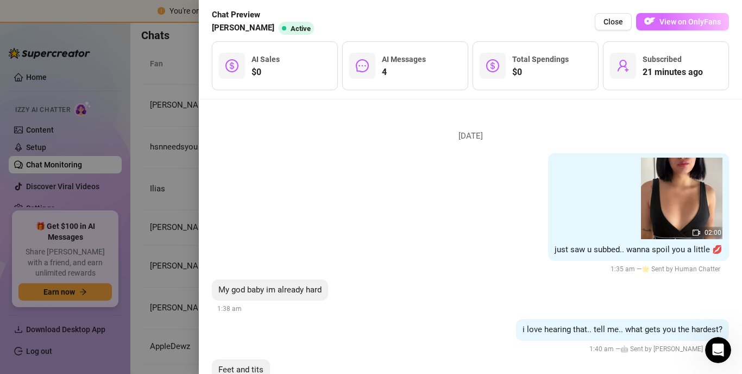
click at [561, 18] on span "View on OnlyFans" at bounding box center [689, 21] width 61 height 9
click at [291, 27] on span "Active" at bounding box center [301, 28] width 20 height 8
click at [174, 105] on div at bounding box center [371, 187] width 742 height 374
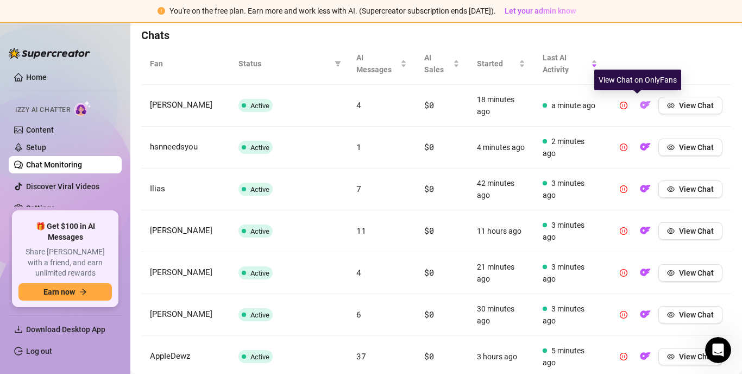
click at [561, 106] on img "button" at bounding box center [645, 104] width 11 height 11
click at [561, 107] on td "View Chat" at bounding box center [668, 106] width 125 height 42
click at [510, 99] on td "18 minutes ago" at bounding box center [501, 106] width 66 height 42
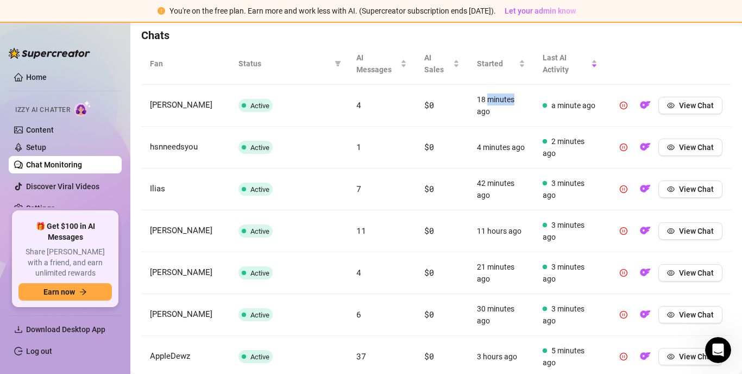
click at [510, 99] on td "18 minutes ago" at bounding box center [501, 106] width 66 height 42
drag, startPoint x: 510, startPoint y: 99, endPoint x: 559, endPoint y: 115, distance: 51.2
click at [559, 115] on td "a minute ago" at bounding box center [570, 106] width 72 height 42
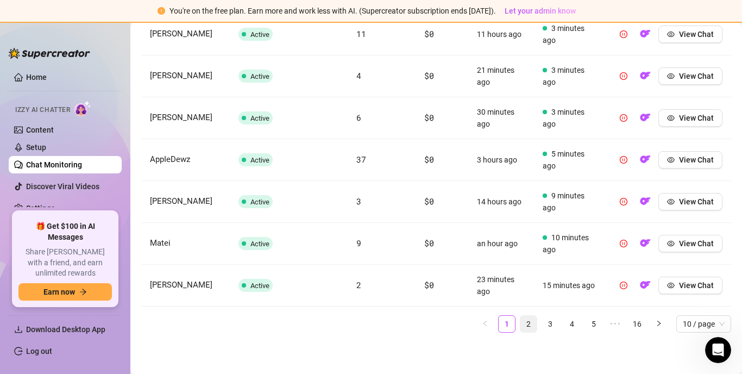
scroll to position [575, 0]
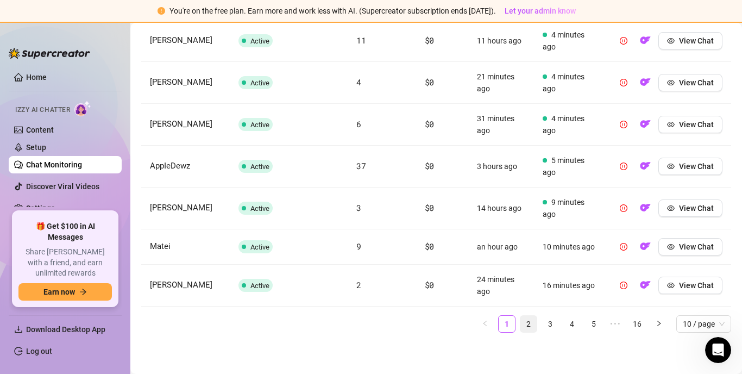
click at [520, 322] on link "2" at bounding box center [528, 324] width 16 height 16
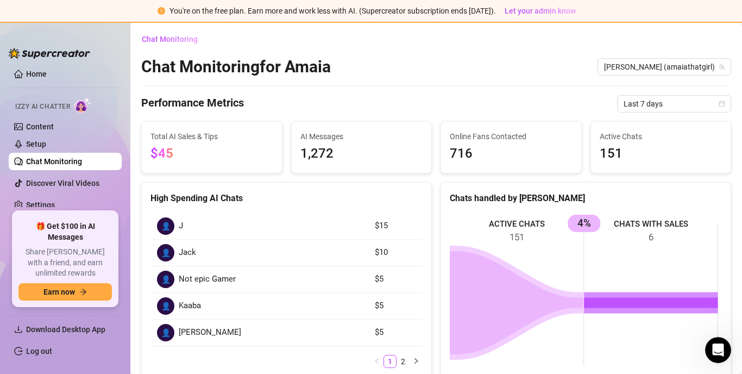
scroll to position [0, 0]
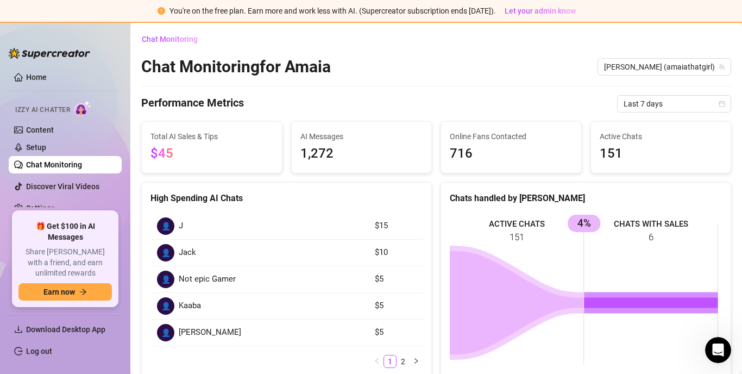
drag, startPoint x: 672, startPoint y: 7, endPoint x: 272, endPoint y: 183, distance: 437.5
click at [272, 183] on div "High Spending AI Chats" at bounding box center [286, 193] width 289 height 22
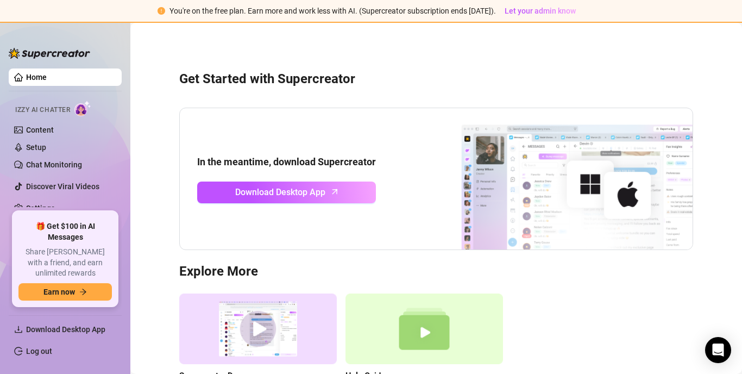
scroll to position [3, 0]
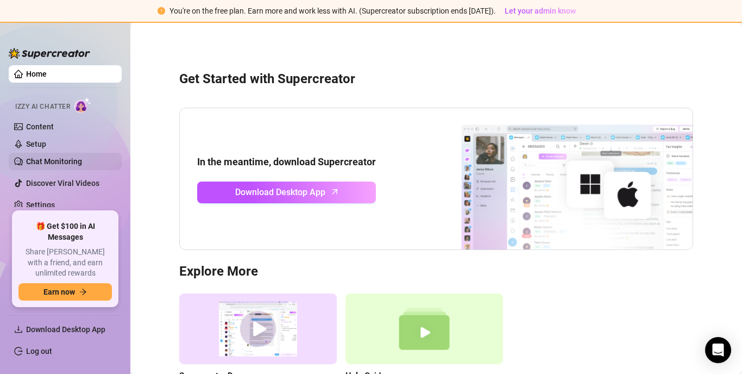
click at [66, 162] on link "Chat Monitoring" at bounding box center [54, 161] width 56 height 9
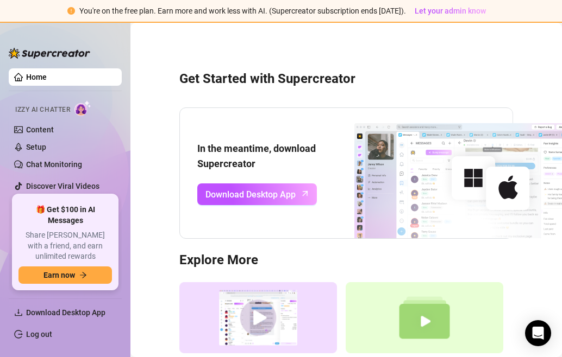
scroll to position [20, 0]
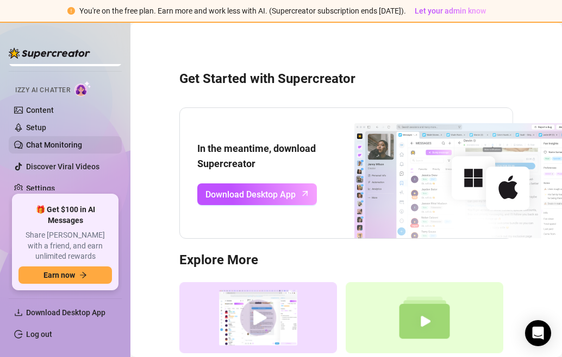
click at [72, 144] on link "Chat Monitoring" at bounding box center [54, 145] width 56 height 9
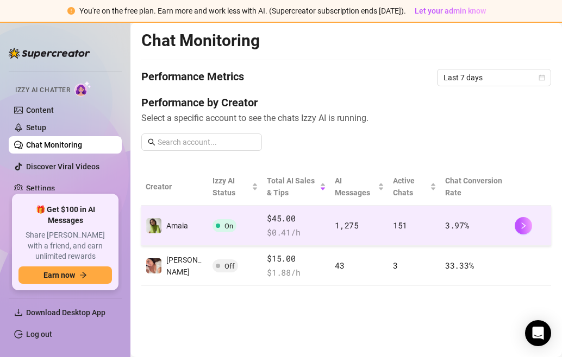
click at [360, 224] on td "1,275" at bounding box center [359, 226] width 58 height 40
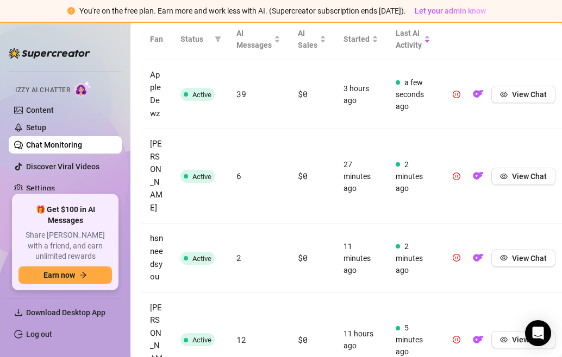
scroll to position [411, 0]
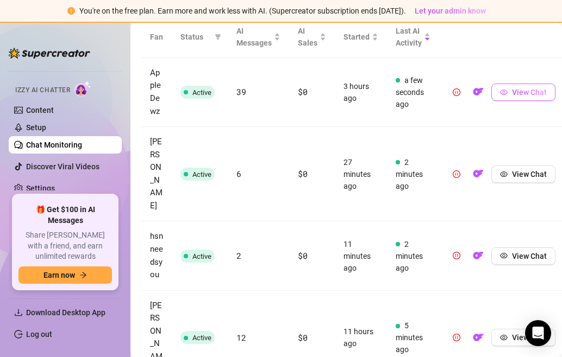
click at [516, 97] on span "View Chat" at bounding box center [529, 92] width 35 height 9
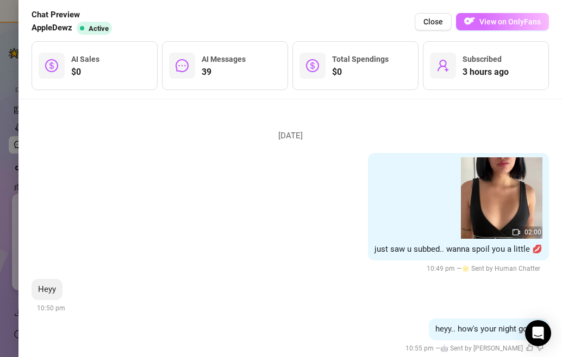
click at [490, 27] on button "View on OnlyFans" at bounding box center [502, 21] width 93 height 17
click at [496, 14] on button "View on OnlyFans" at bounding box center [502, 21] width 93 height 17
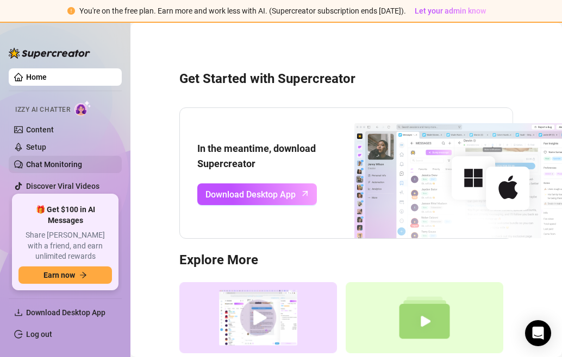
click at [68, 162] on link "Chat Monitoring" at bounding box center [54, 164] width 56 height 9
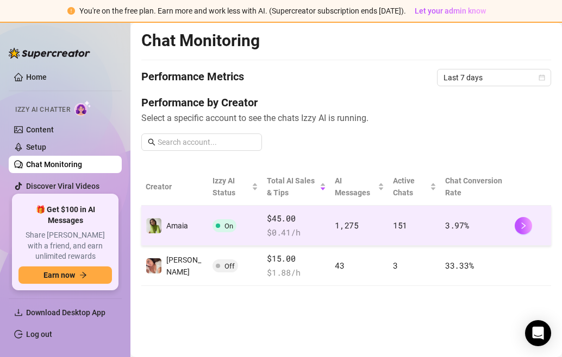
click at [278, 232] on span "$ 0.41 /h" at bounding box center [296, 232] width 59 height 13
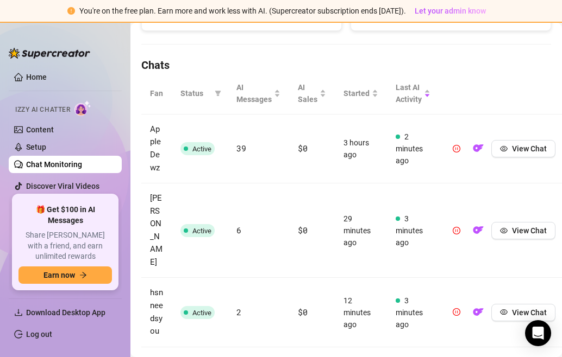
scroll to position [357, 0]
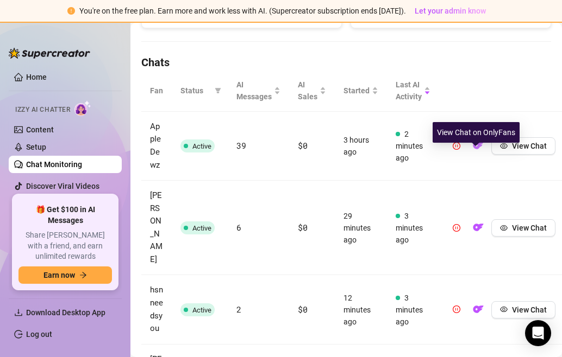
click at [473, 151] on img "button" at bounding box center [478, 145] width 11 height 11
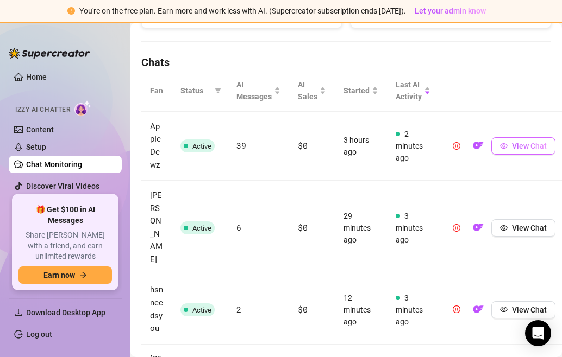
click at [512, 150] on span "View Chat" at bounding box center [529, 146] width 35 height 9
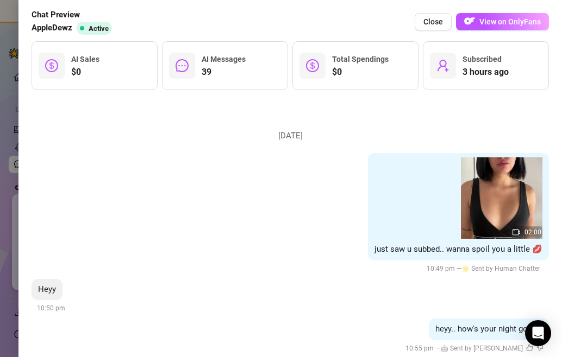
click at [205, 57] on span "AI Messages" at bounding box center [224, 59] width 44 height 9
drag, startPoint x: 96, startPoint y: 32, endPoint x: 520, endPoint y: 15, distance: 424.0
click at [520, 15] on div "Chat Preview AppIeDewz Active Close View on OnlyFans" at bounding box center [290, 22] width 517 height 26
click at [520, 15] on button "View on OnlyFans" at bounding box center [502, 21] width 93 height 17
click at [513, 18] on span "View on OnlyFans" at bounding box center [509, 21] width 61 height 9
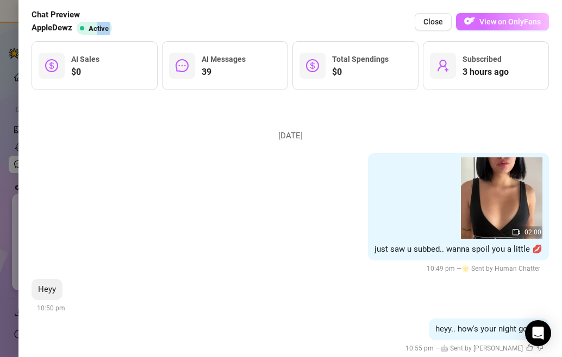
click at [513, 18] on span "View on OnlyFans" at bounding box center [509, 21] width 61 height 9
drag, startPoint x: 513, startPoint y: 18, endPoint x: 487, endPoint y: 23, distance: 26.0
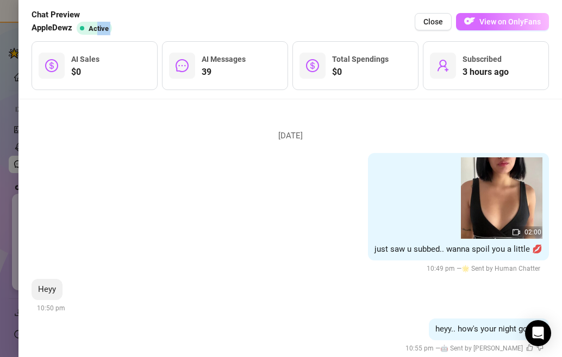
click at [487, 23] on span "View on OnlyFans" at bounding box center [509, 21] width 61 height 9
click at [510, 18] on span "View on OnlyFans" at bounding box center [509, 21] width 61 height 9
click at [522, 25] on span "View on OnlyFans" at bounding box center [509, 21] width 61 height 9
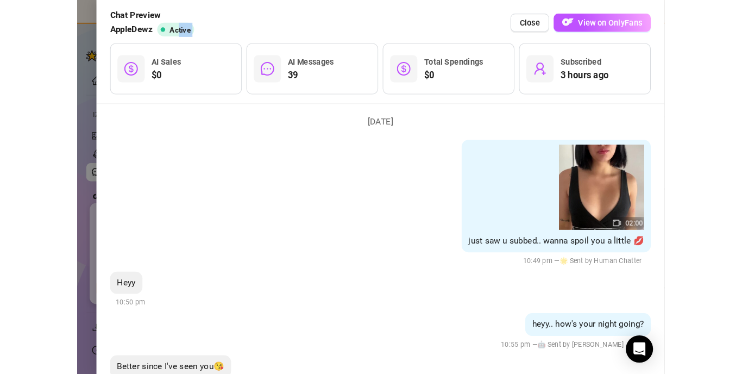
scroll to position [11, 0]
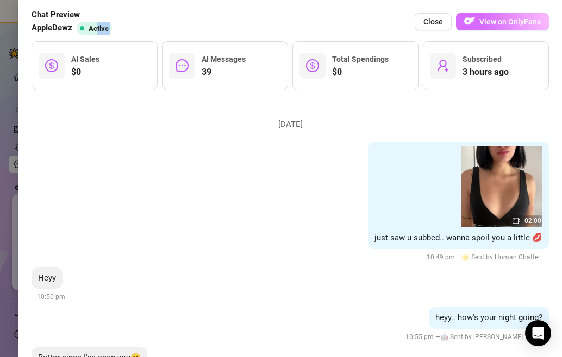
click at [487, 22] on span "View on OnlyFans" at bounding box center [509, 21] width 61 height 9
drag, startPoint x: 487, startPoint y: 22, endPoint x: 471, endPoint y: 16, distance: 16.7
click at [471, 16] on img "button" at bounding box center [469, 21] width 11 height 11
click at [196, 25] on div "Chat Preview AppIeDewz Active Close View on OnlyFans" at bounding box center [290, 22] width 517 height 26
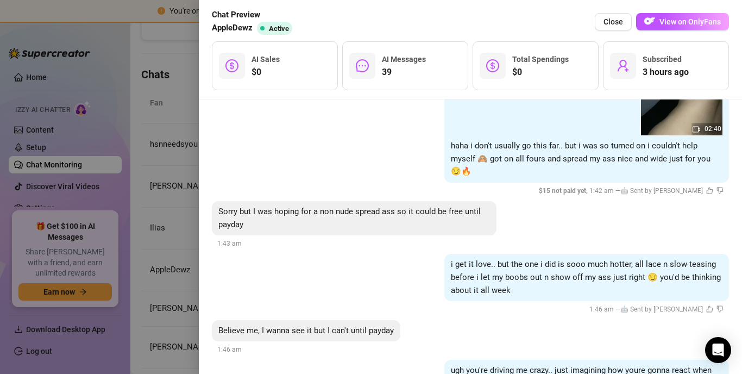
scroll to position [3656, 0]
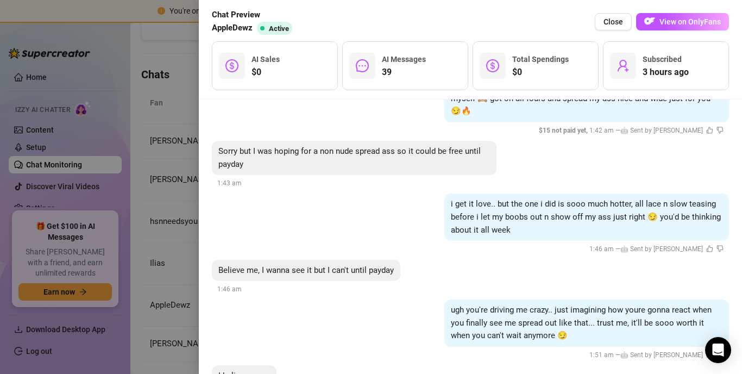
click at [187, 103] on div at bounding box center [371, 187] width 742 height 374
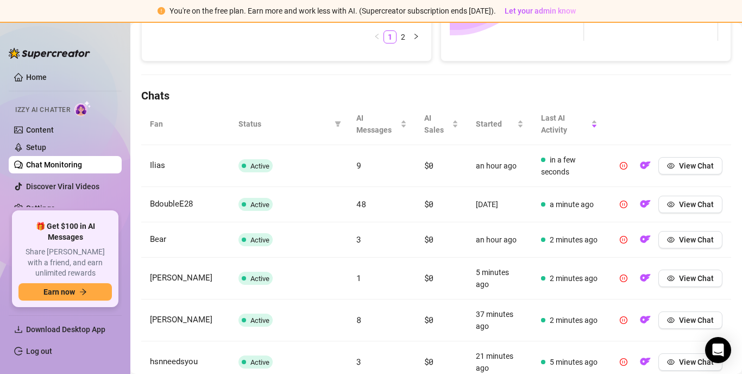
scroll to position [326, 0]
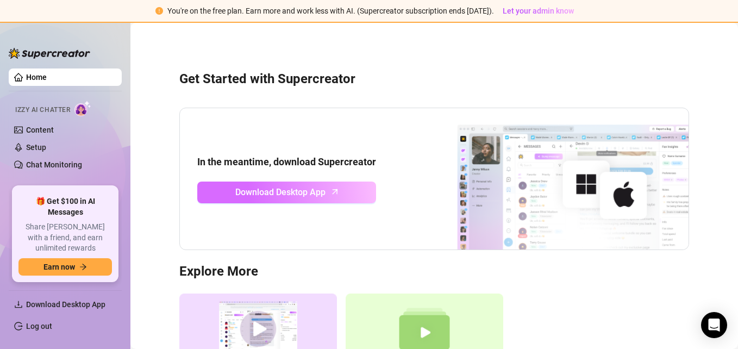
click at [299, 198] on span "Download Desktop App" at bounding box center [280, 192] width 90 height 14
